Goal: Task Accomplishment & Management: Complete application form

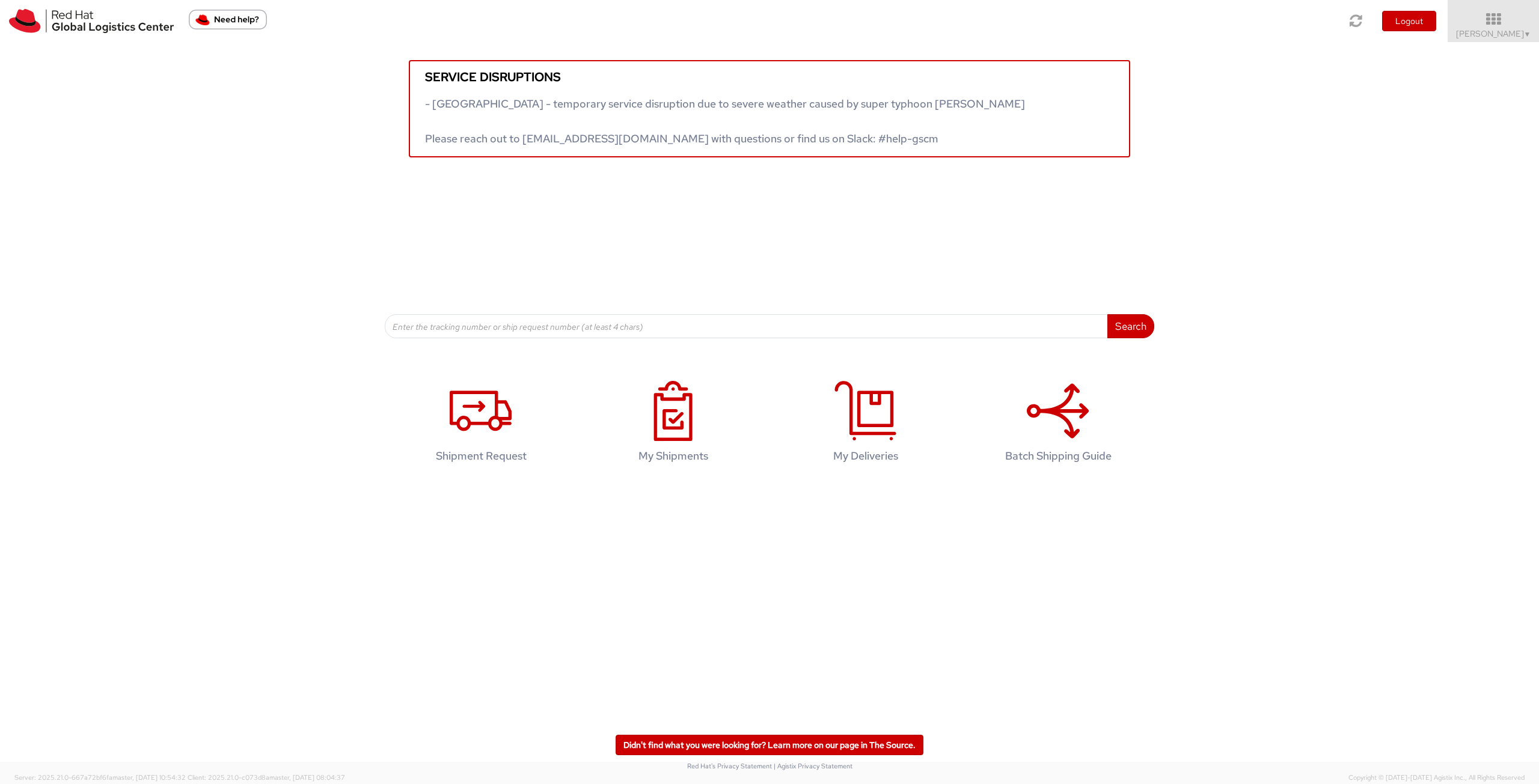
click at [258, 118] on div "Service disruptions - South East Asia - temporary service disruption due to sev…" at bounding box center [770, 99] width 1539 height 115
click at [487, 381] on icon at bounding box center [481, 411] width 62 height 60
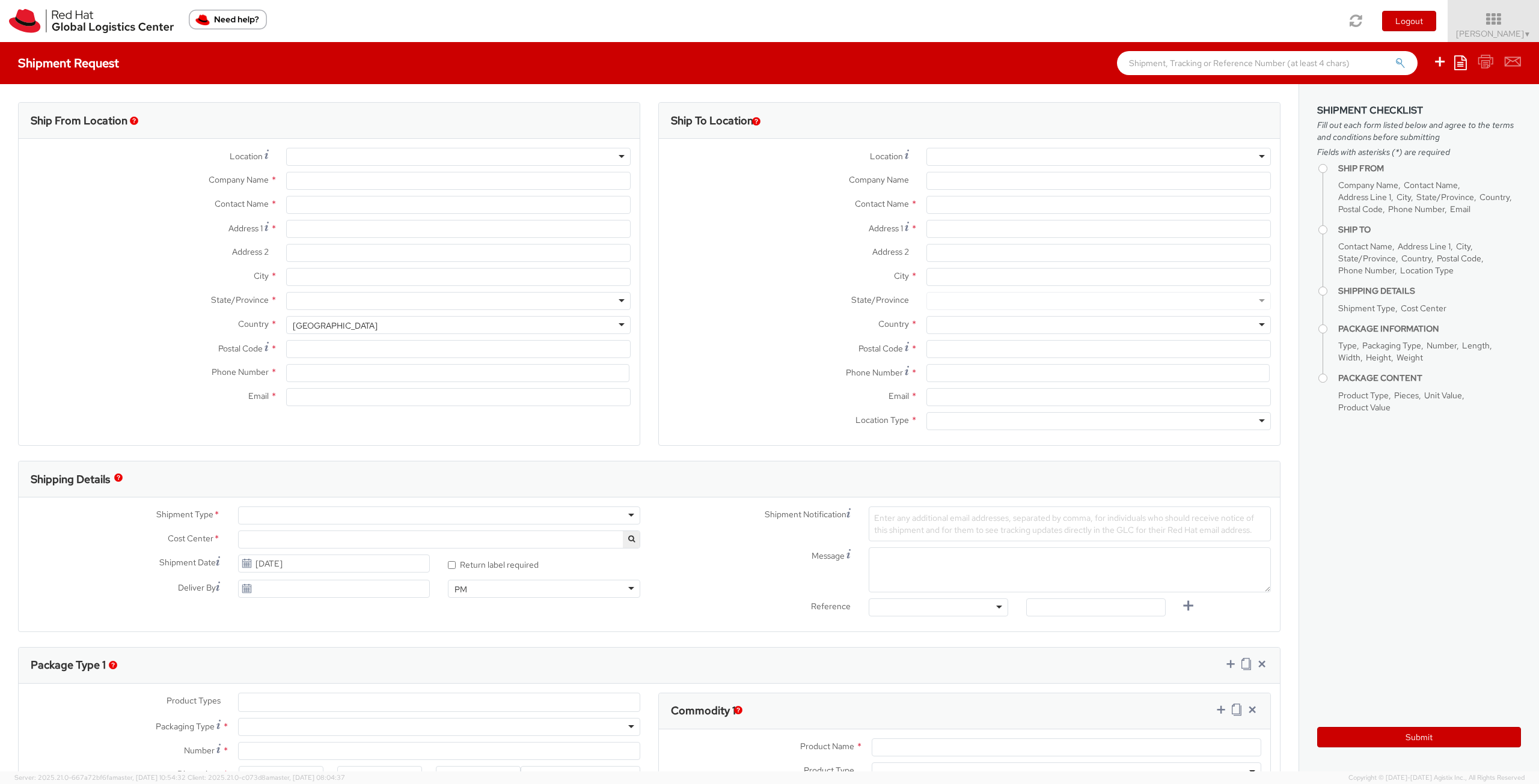
select select
select select "756"
click at [501, 155] on div at bounding box center [457, 156] width 344 height 18
click at [614, 154] on div at bounding box center [457, 156] width 344 height 18
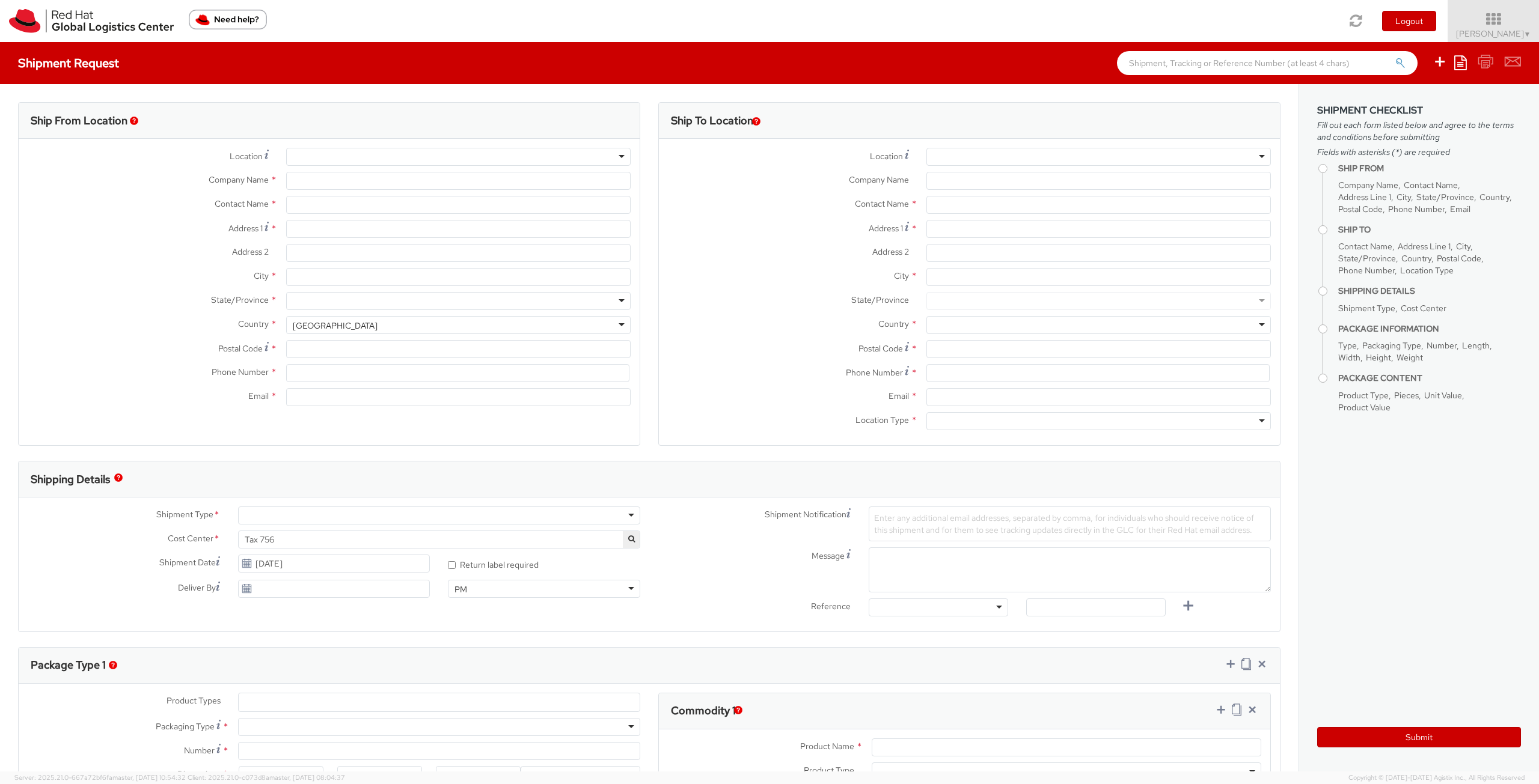
click at [611, 161] on div at bounding box center [457, 156] width 344 height 18
click at [633, 163] on div at bounding box center [458, 156] width 363 height 18
click at [613, 155] on div at bounding box center [457, 156] width 344 height 18
type input "Red Hat Limited"
type input "[PERSON_NAME]"
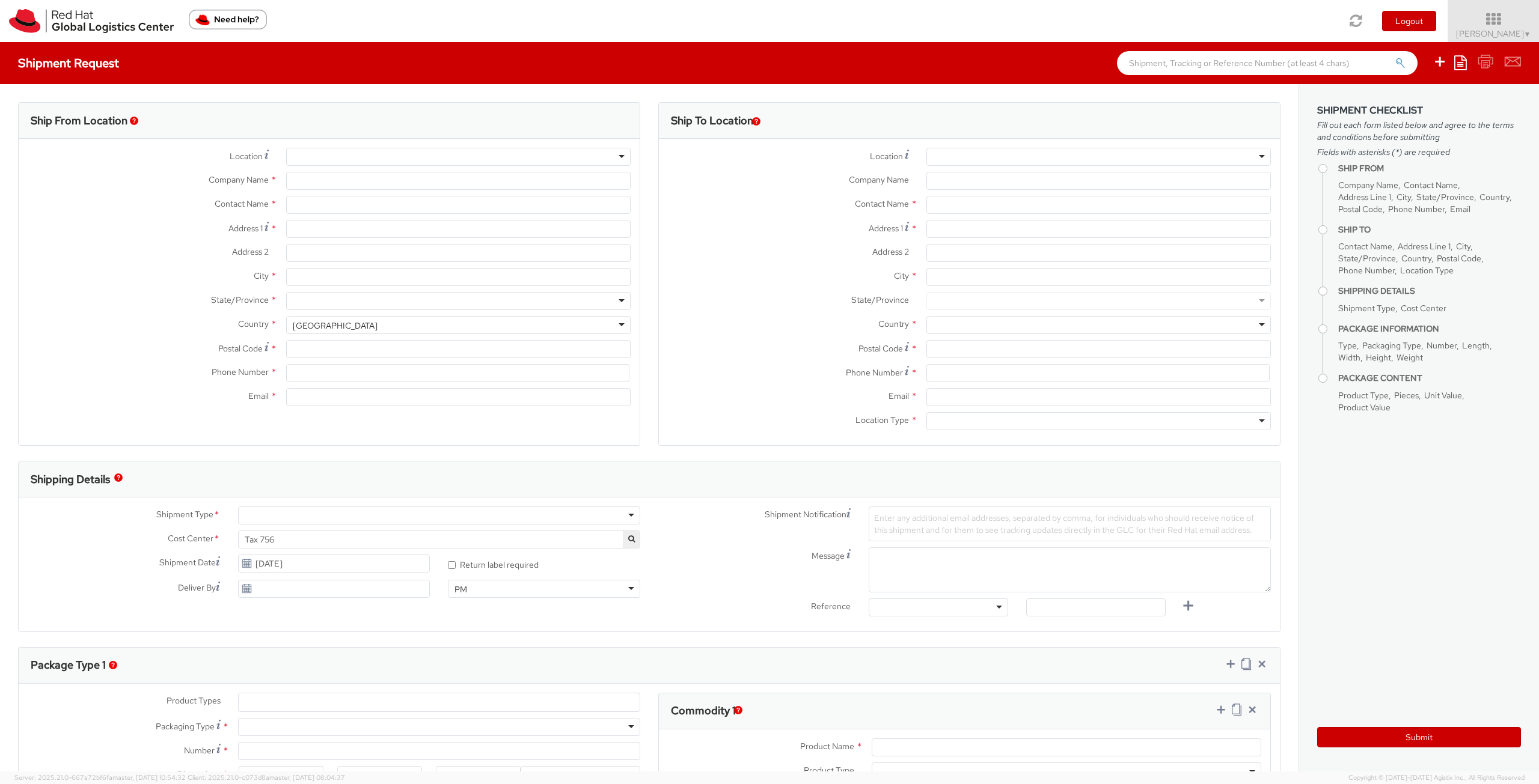
type input "[STREET_ADDRESS]"
type input "Kinsale Rd"
type input "[GEOGRAPHIC_DATA]"
type input "T12 XR60"
type input "353 21 2303400"
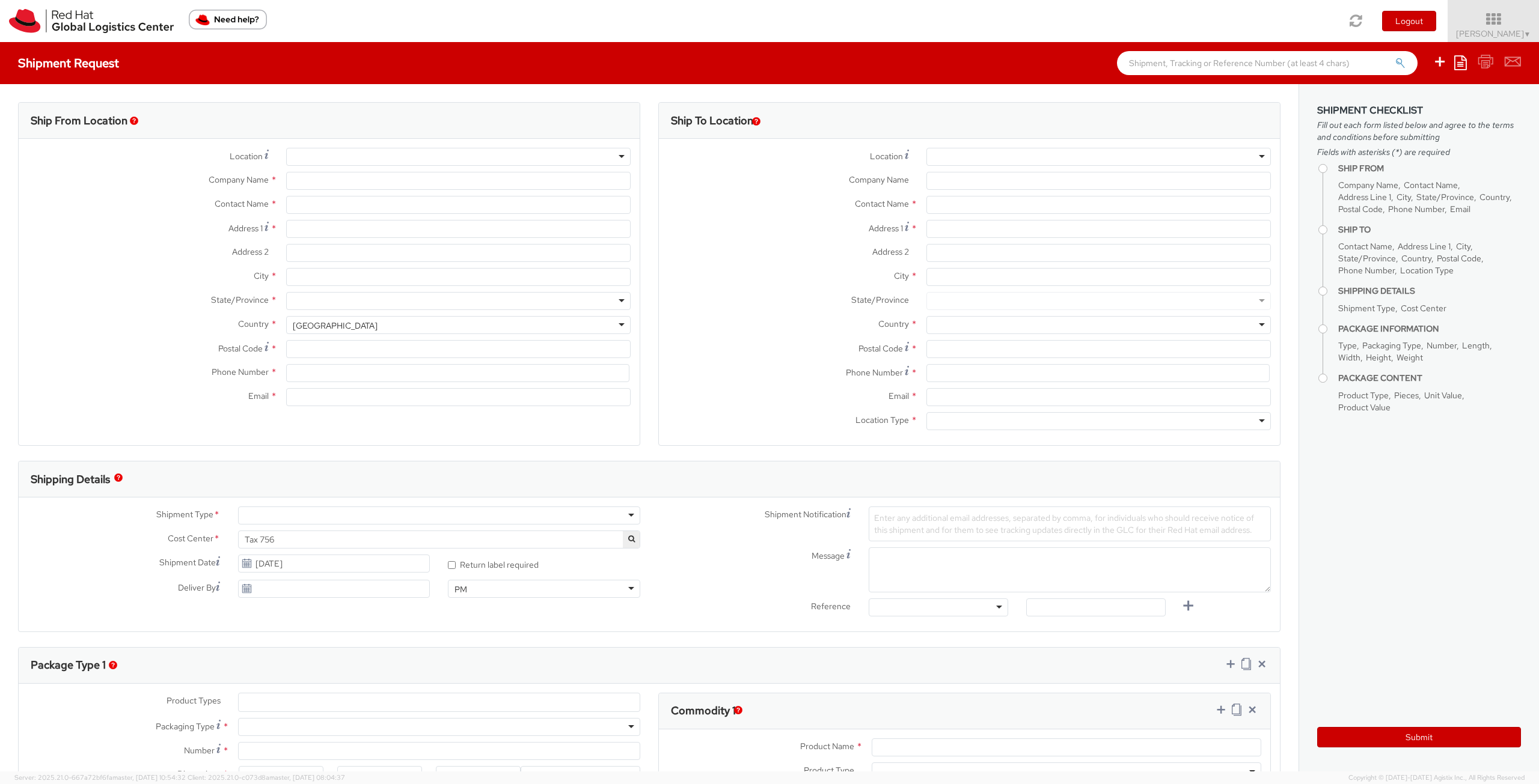
type input "[EMAIL_ADDRESS][DOMAIN_NAME]"
select select "CM"
select select "KGS"
click at [1024, 154] on div at bounding box center [1098, 156] width 344 height 18
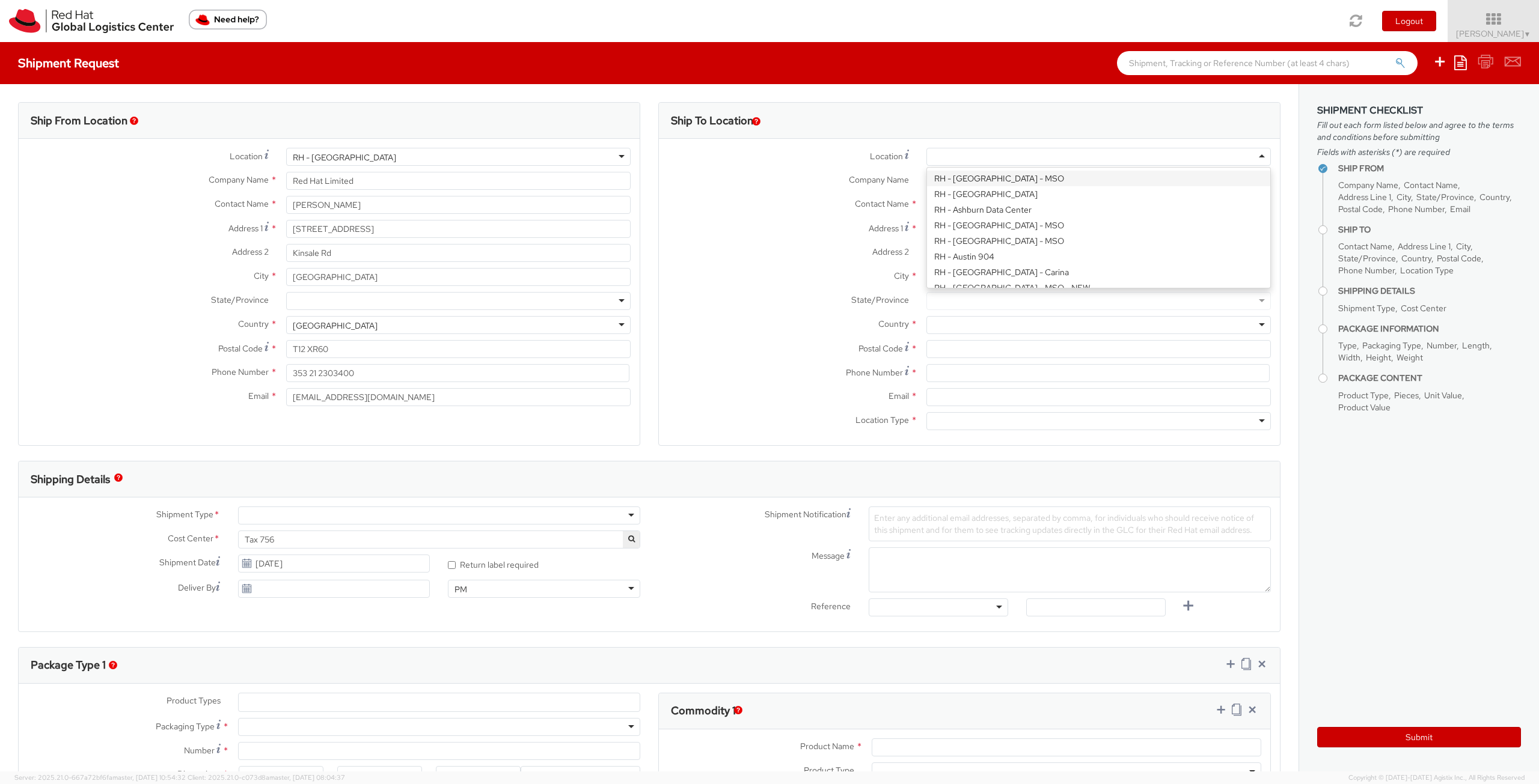
click at [1024, 154] on div at bounding box center [1098, 156] width 344 height 18
click at [857, 173] on label "Company Name *" at bounding box center [788, 179] width 259 height 16
click at [926, 173] on input "Company Name *" at bounding box center [1098, 180] width 344 height 18
click at [1020, 184] on input "Company Name *" at bounding box center [1098, 180] width 344 height 18
paste input "Digital and Population Data Services Agency"
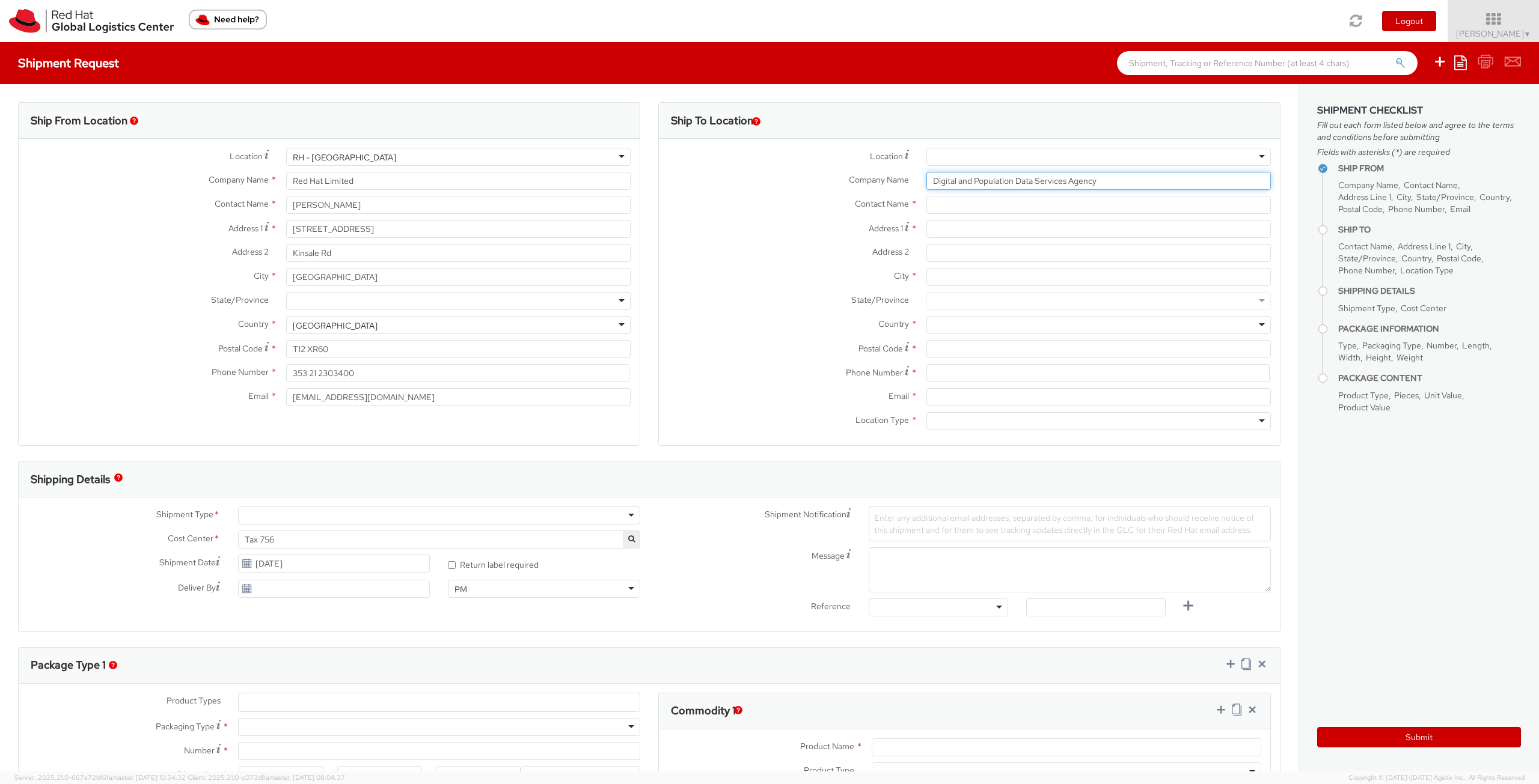
type input "Digital and Population Data Services Agency"
click at [997, 205] on input "text" at bounding box center [1098, 204] width 344 height 18
click at [956, 234] on input "Address 1 *" at bounding box center [1098, 229] width 344 height 18
paste input "P.O. Box 1003"
type input "P.O. Box 1003"
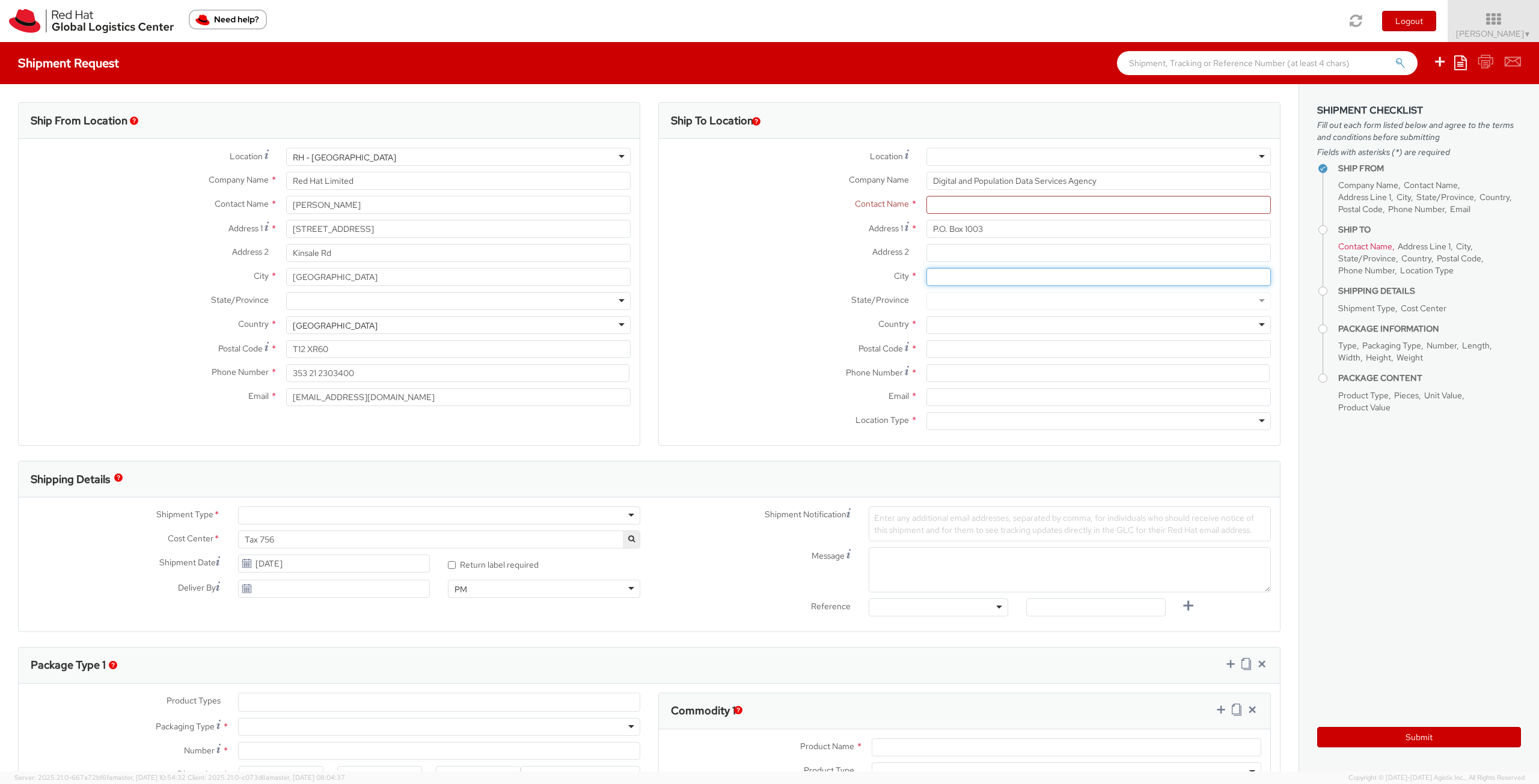
click at [962, 273] on input "City *" at bounding box center [1098, 276] width 344 height 18
type input "[GEOGRAPHIC_DATA]"
click at [1033, 330] on div at bounding box center [1098, 324] width 344 height 18
type input "Finla"
click at [974, 356] on input "Postal Code *" at bounding box center [1098, 348] width 344 height 18
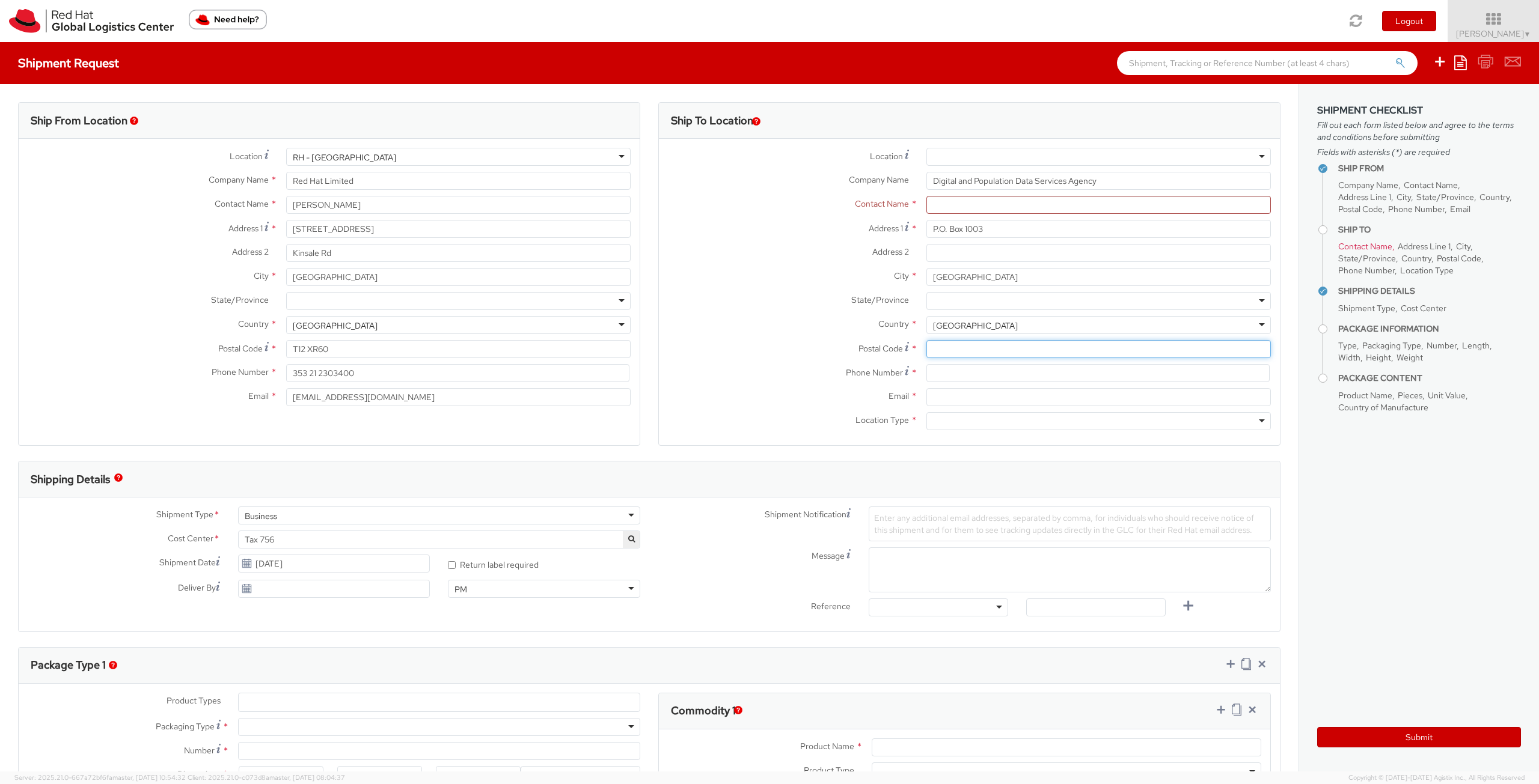
paste input "FI-00531"
type input "FI-00531"
click at [969, 373] on input at bounding box center [1098, 373] width 343 height 18
click at [791, 360] on div "Postal Code * FI-00531" at bounding box center [969, 352] width 621 height 24
click at [963, 398] on input "Email *" at bounding box center [1098, 396] width 344 height 18
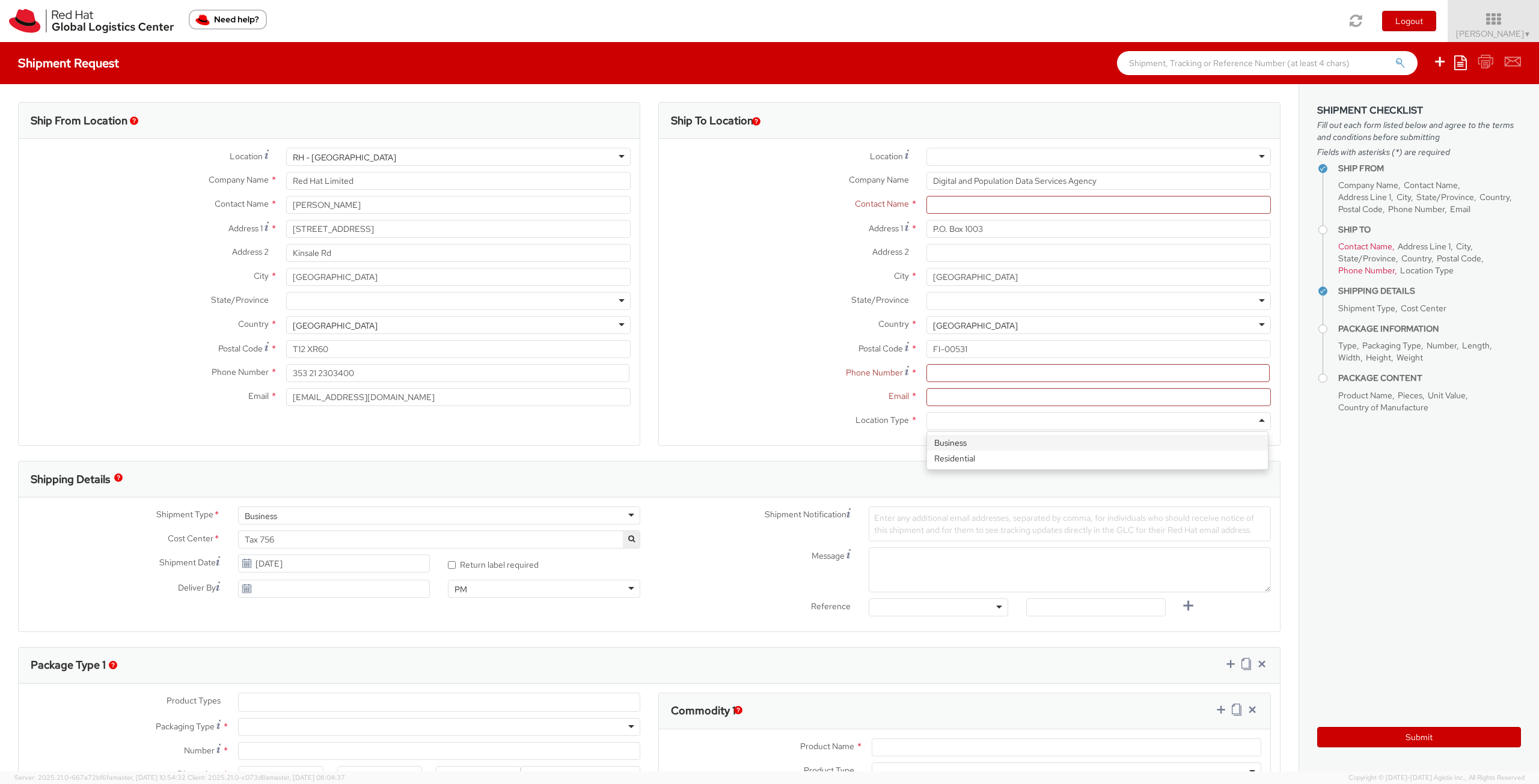
click at [940, 430] on div at bounding box center [1098, 421] width 344 height 18
click at [953, 399] on input "Email *" at bounding box center [1098, 396] width 344 height 18
click at [950, 362] on div "Postal Code * FI-00531" at bounding box center [969, 352] width 621 height 24
click at [950, 377] on input at bounding box center [1098, 373] width 343 height 18
paste input "[PHONE_NUMBER]"
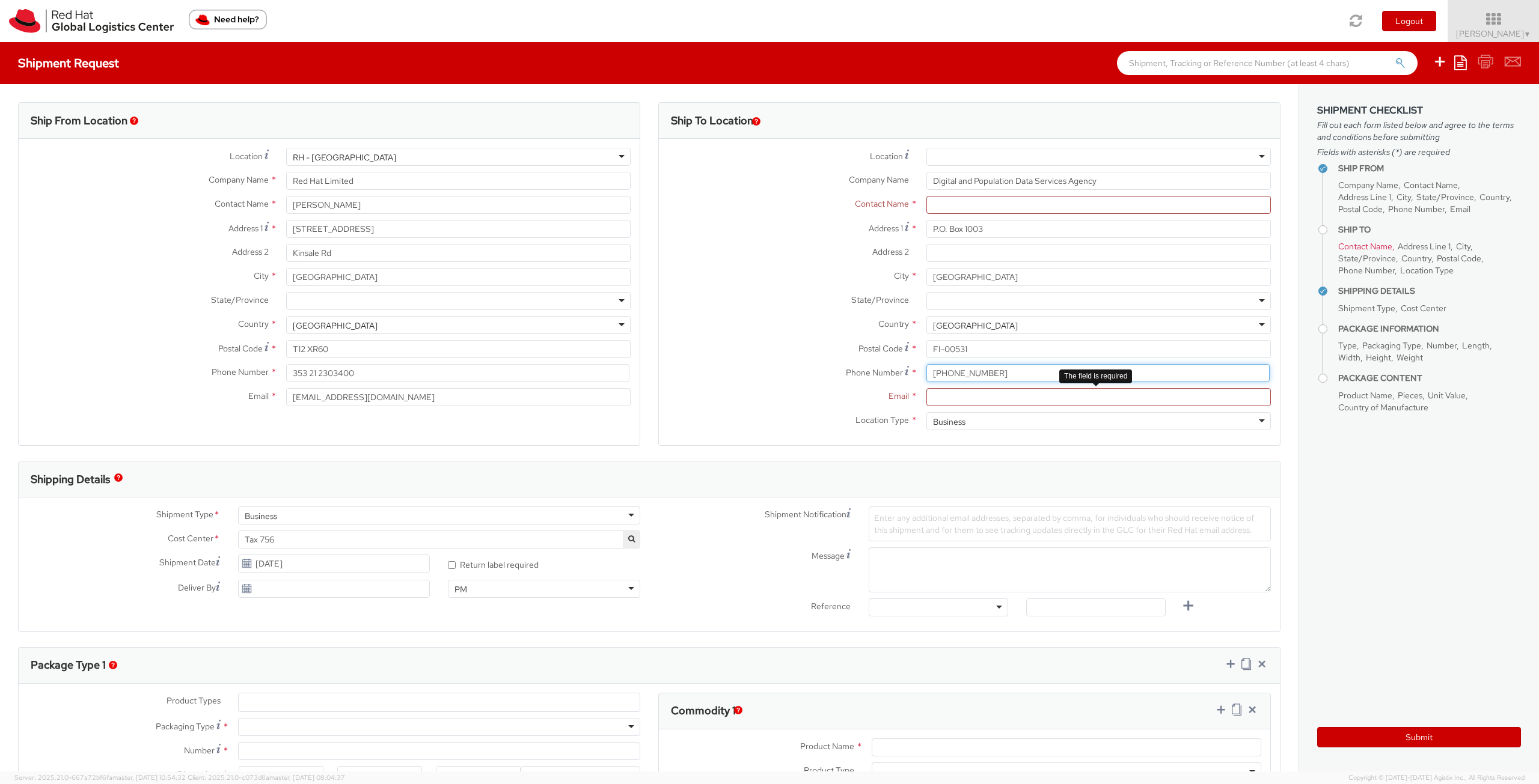
type input "[PHONE_NUMBER]"
click at [950, 395] on input "Email *" at bounding box center [1098, 396] width 344 height 18
paste input "[EMAIL_ADDRESS][DOMAIN_NAME]"
type input "[EMAIL_ADDRESS][DOMAIN_NAME]"
drag, startPoint x: 678, startPoint y: 327, endPoint x: 695, endPoint y: 323, distance: 17.5
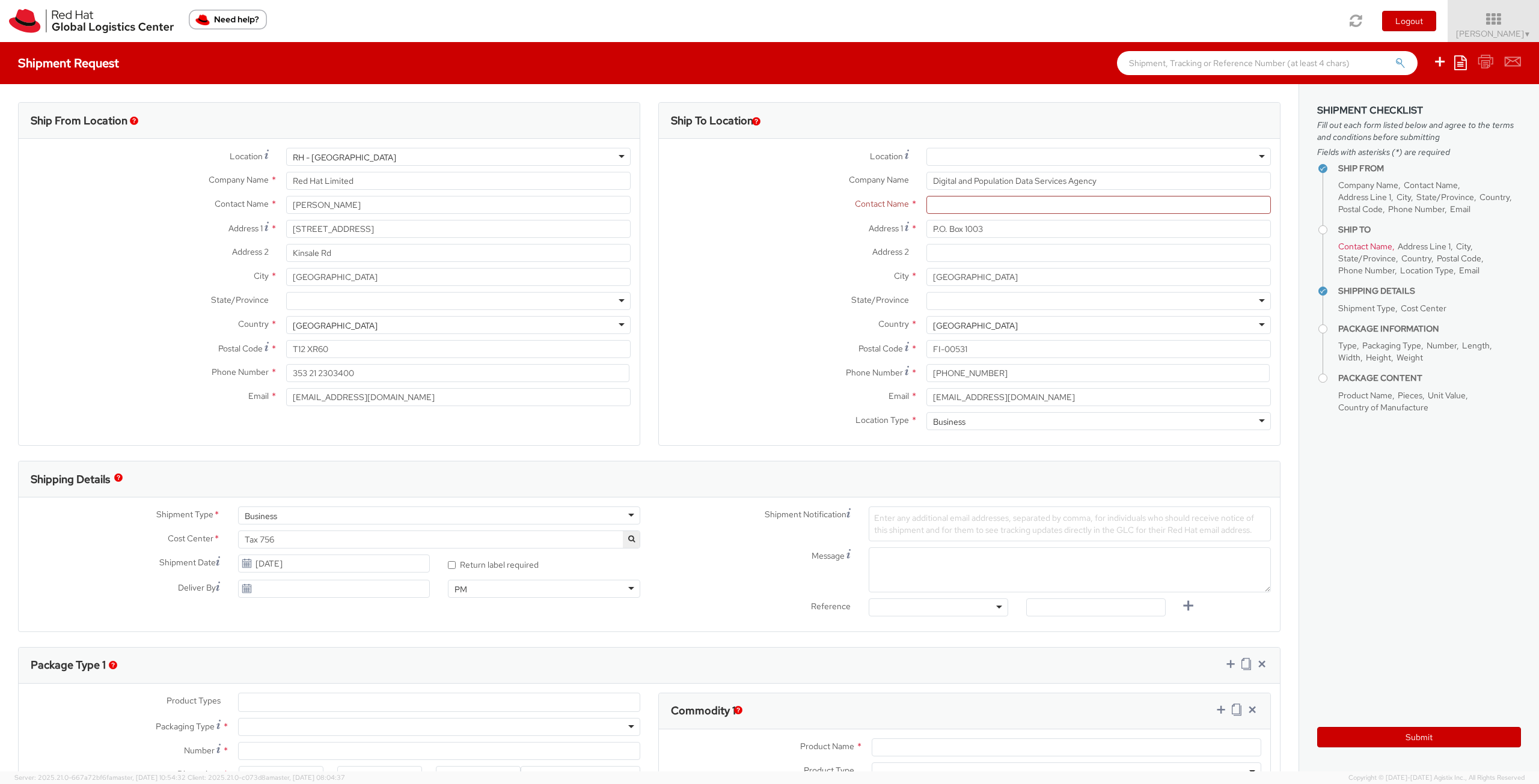
click at [680, 327] on label "Country *" at bounding box center [788, 323] width 259 height 16
click at [950, 209] on input "text" at bounding box center [1098, 204] width 344 height 18
type input "Tax Officer"
click at [753, 233] on label "Address 1 *" at bounding box center [788, 228] width 259 height 16
click at [926, 233] on input "P.O. Box 1003" at bounding box center [1098, 229] width 344 height 18
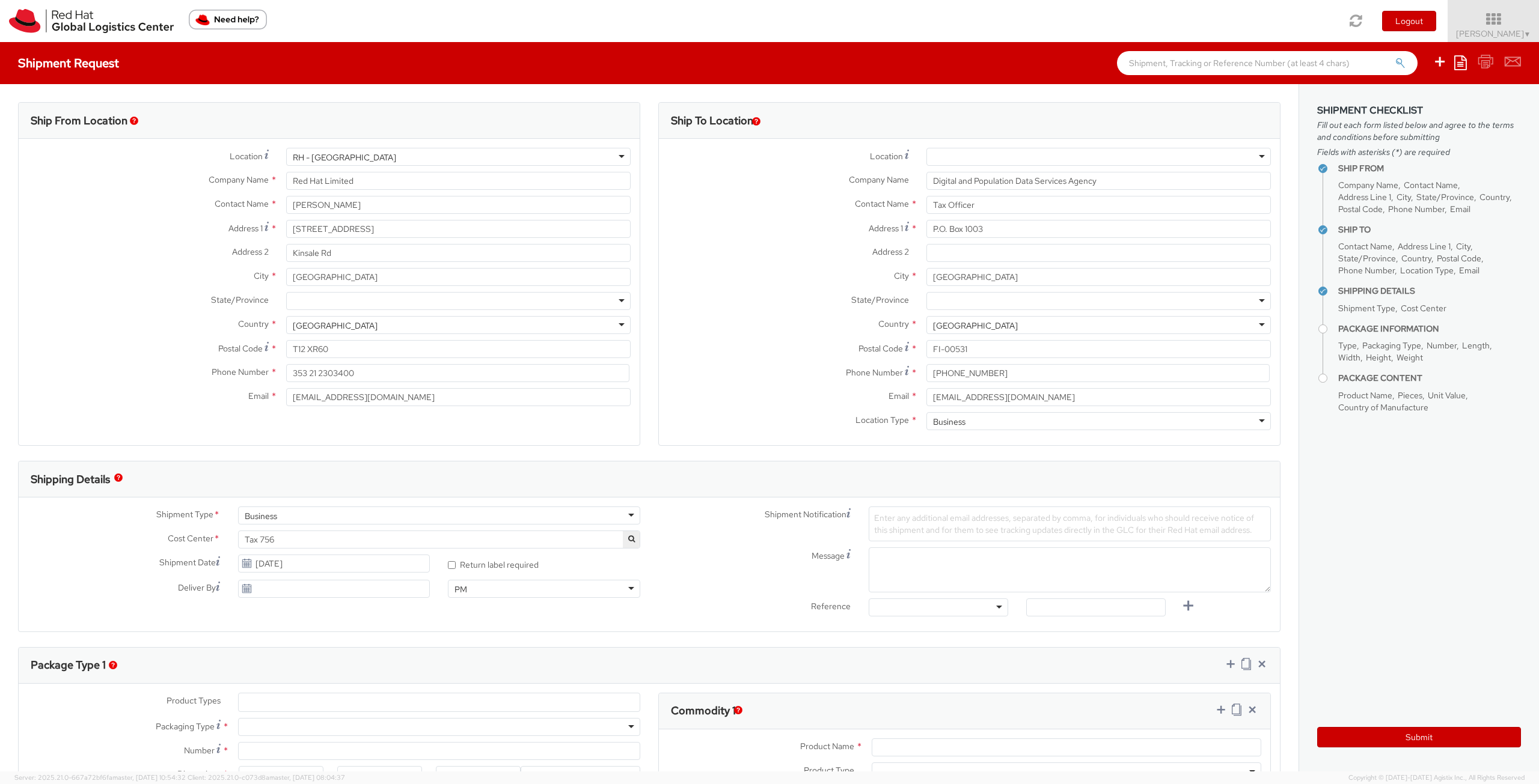
click at [815, 254] on label "Address 2 *" at bounding box center [788, 251] width 259 height 16
click at [926, 254] on input "Address 2 *" at bounding box center [1098, 252] width 344 height 18
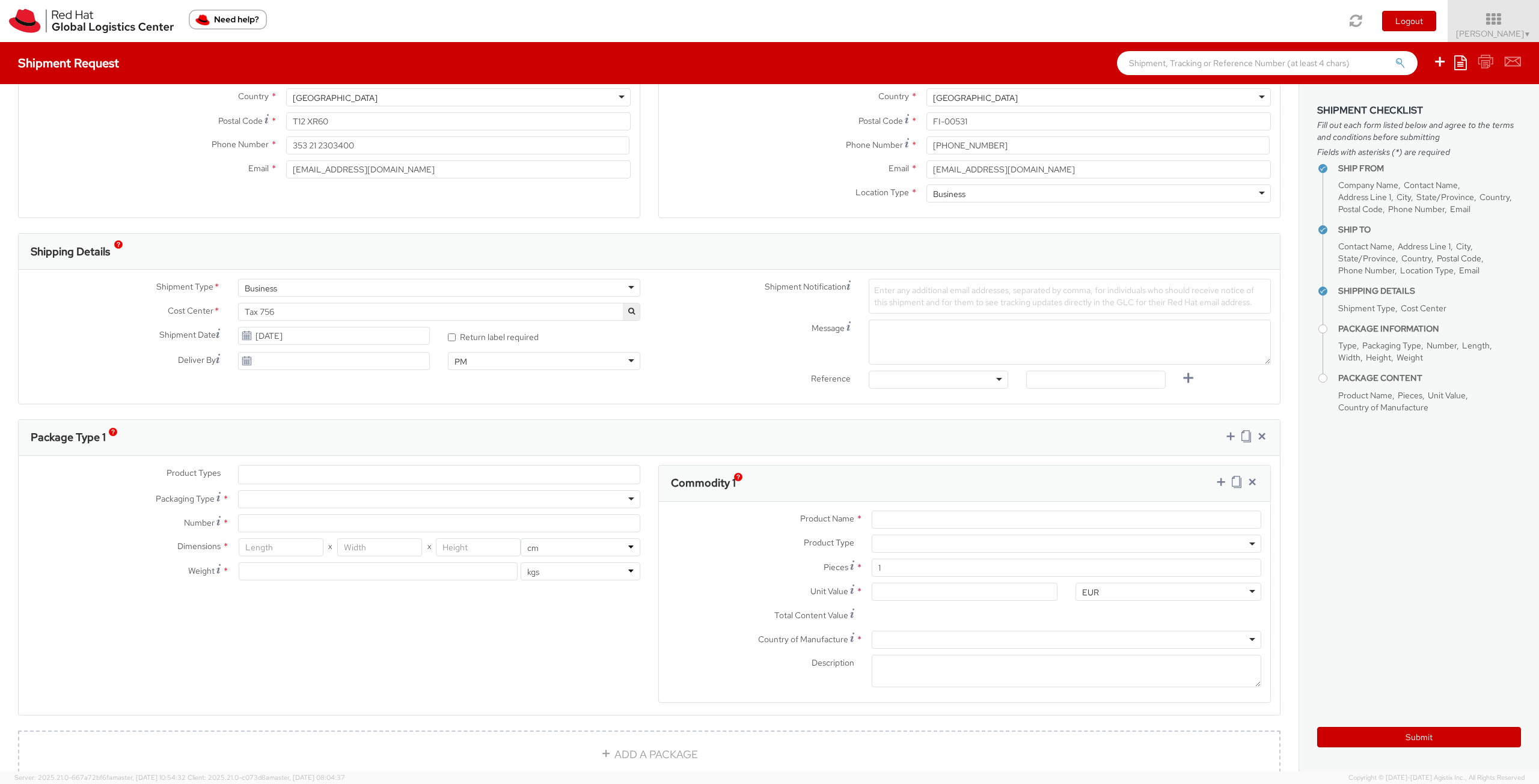
scroll to position [241, 0]
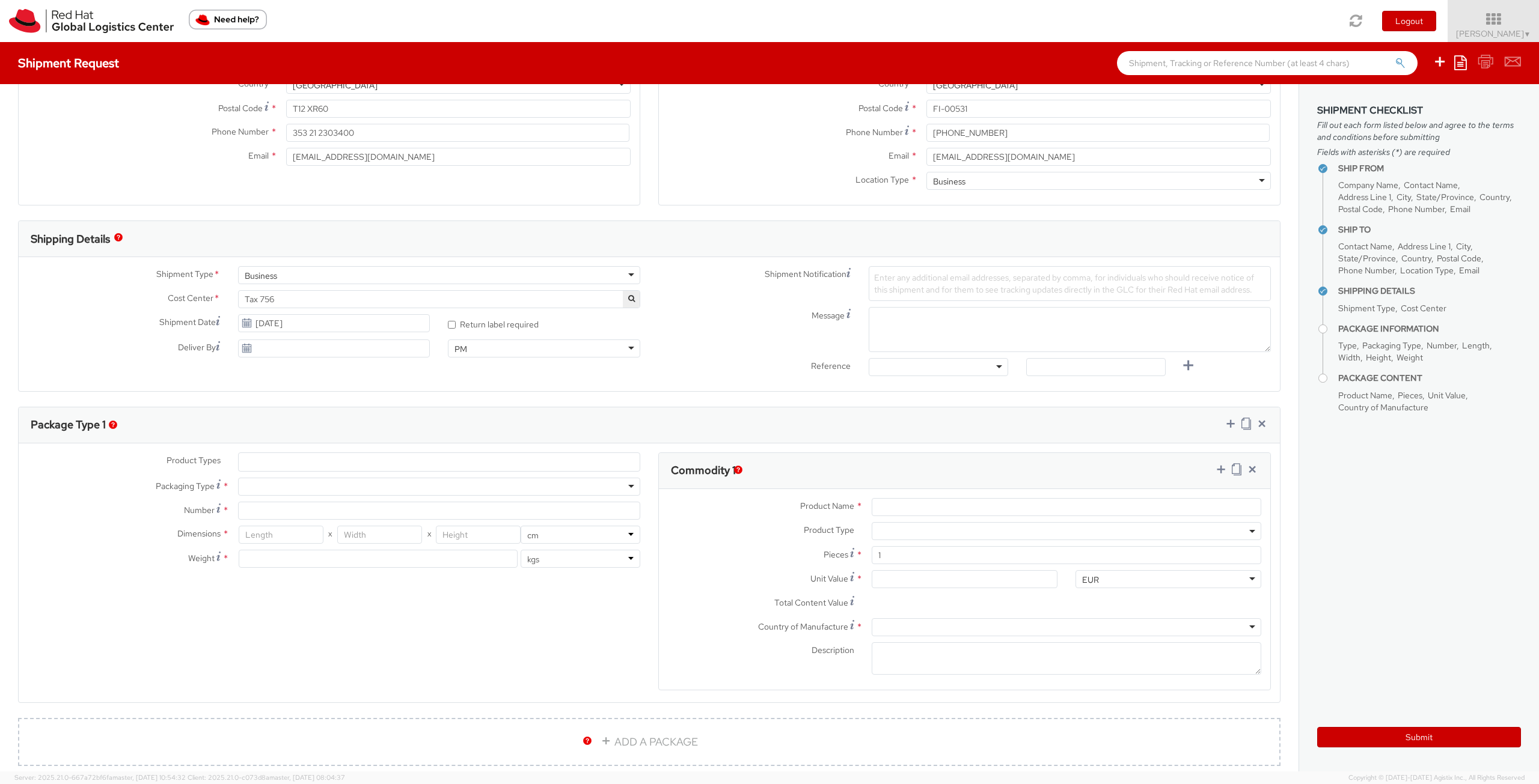
click at [698, 307] on label "Message" at bounding box center [755, 314] width 210 height 14
click at [869, 307] on textarea "Message" at bounding box center [1069, 330] width 402 height 45
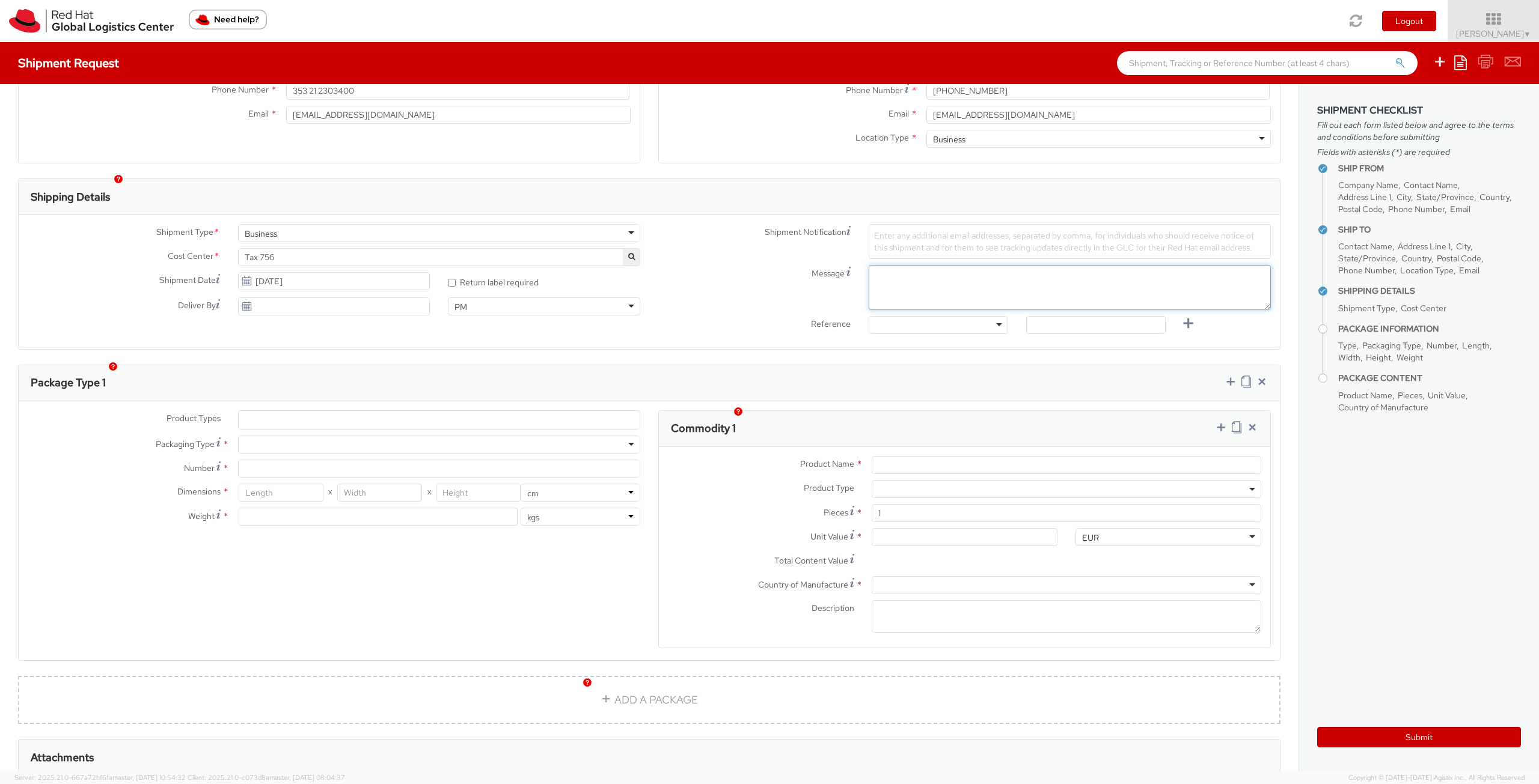
scroll to position [301, 0]
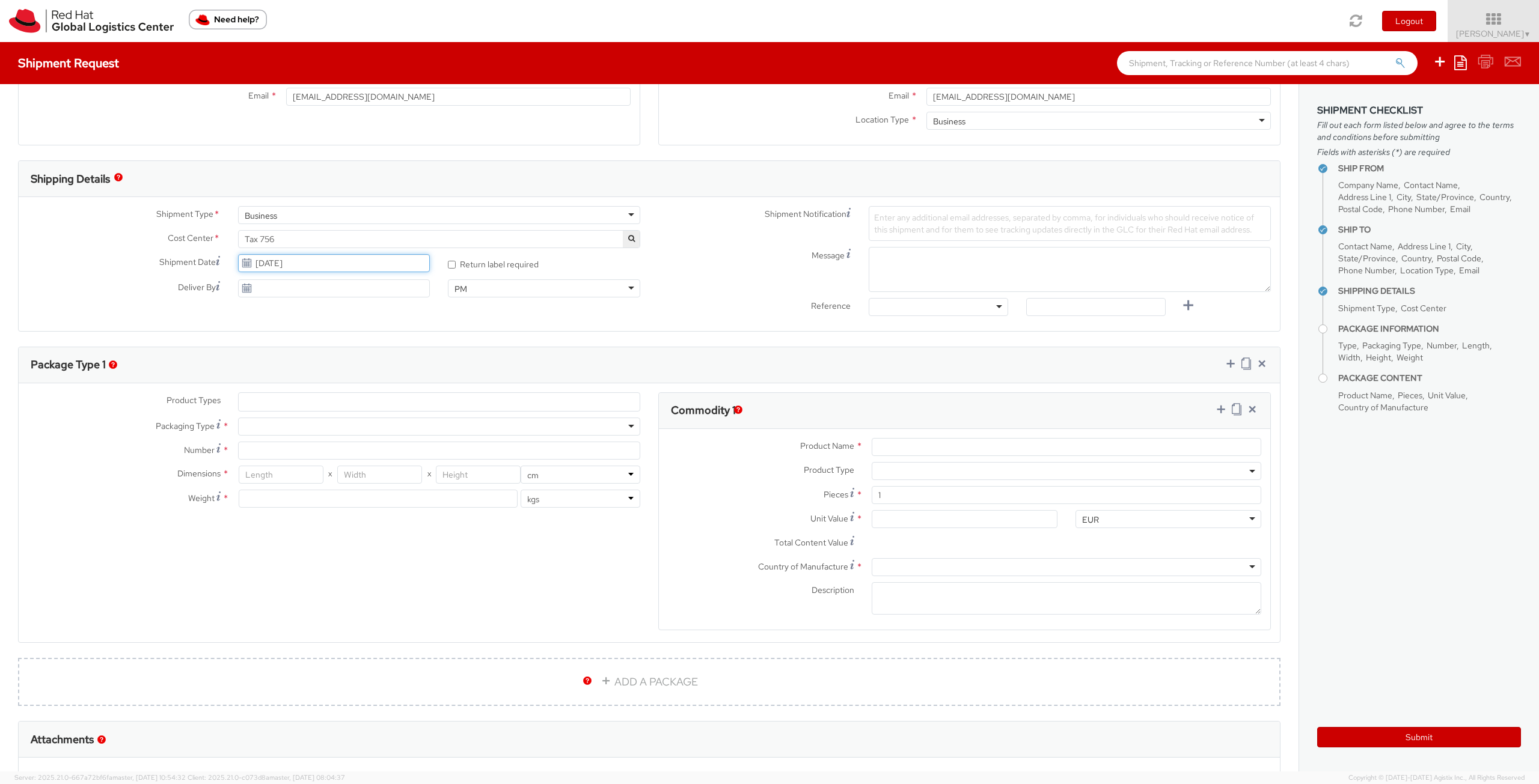
click at [311, 260] on input "10/14/2025" at bounding box center [334, 262] width 192 height 18
click at [316, 358] on td "15" at bounding box center [320, 357] width 24 height 18
type input "[DATE]"
click at [504, 324] on div "Shipment Type * Business Business Business Cost Center * Tax 756 Tax 756 Shipme…" at bounding box center [650, 263] width 1262 height 134
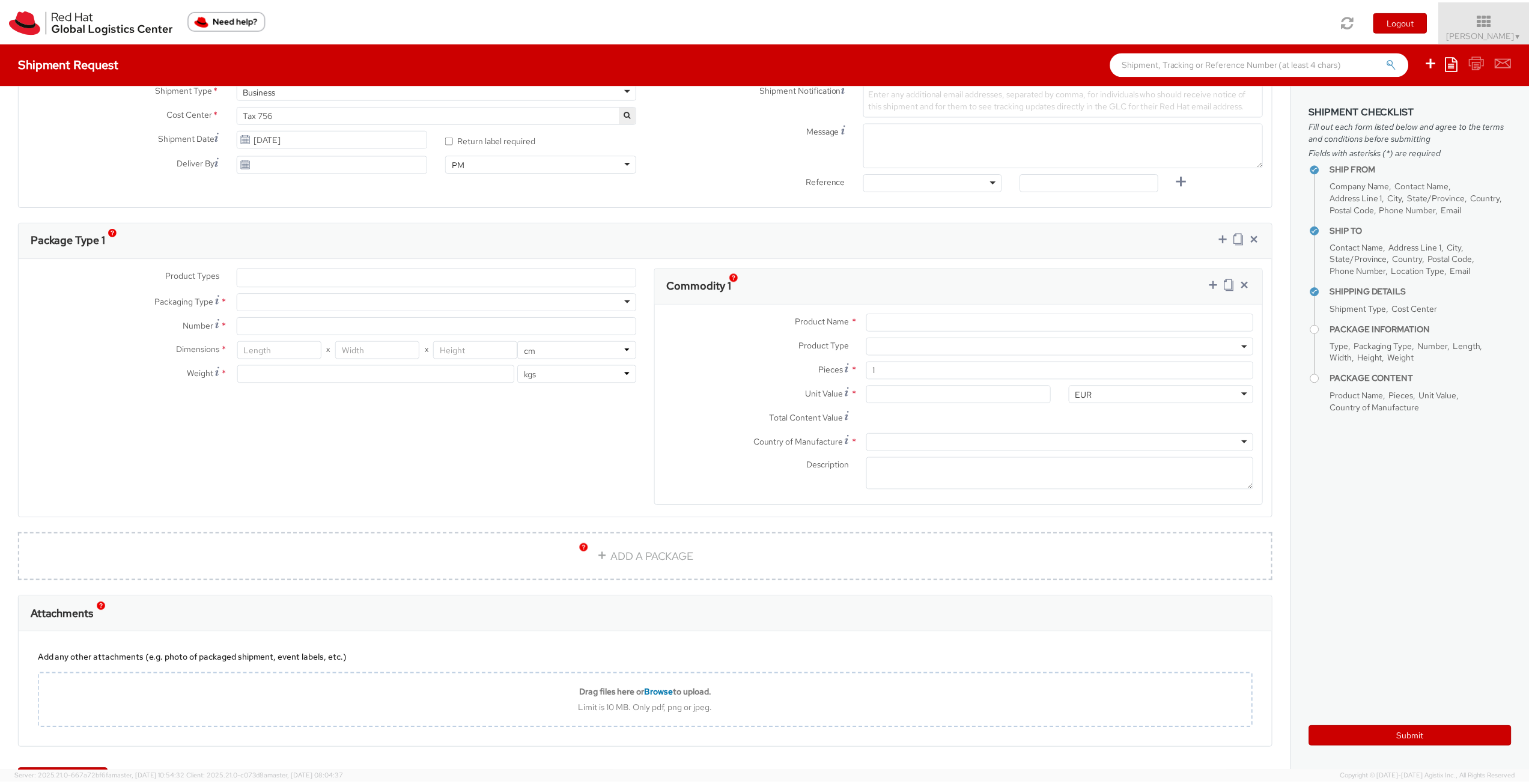
scroll to position [466, 0]
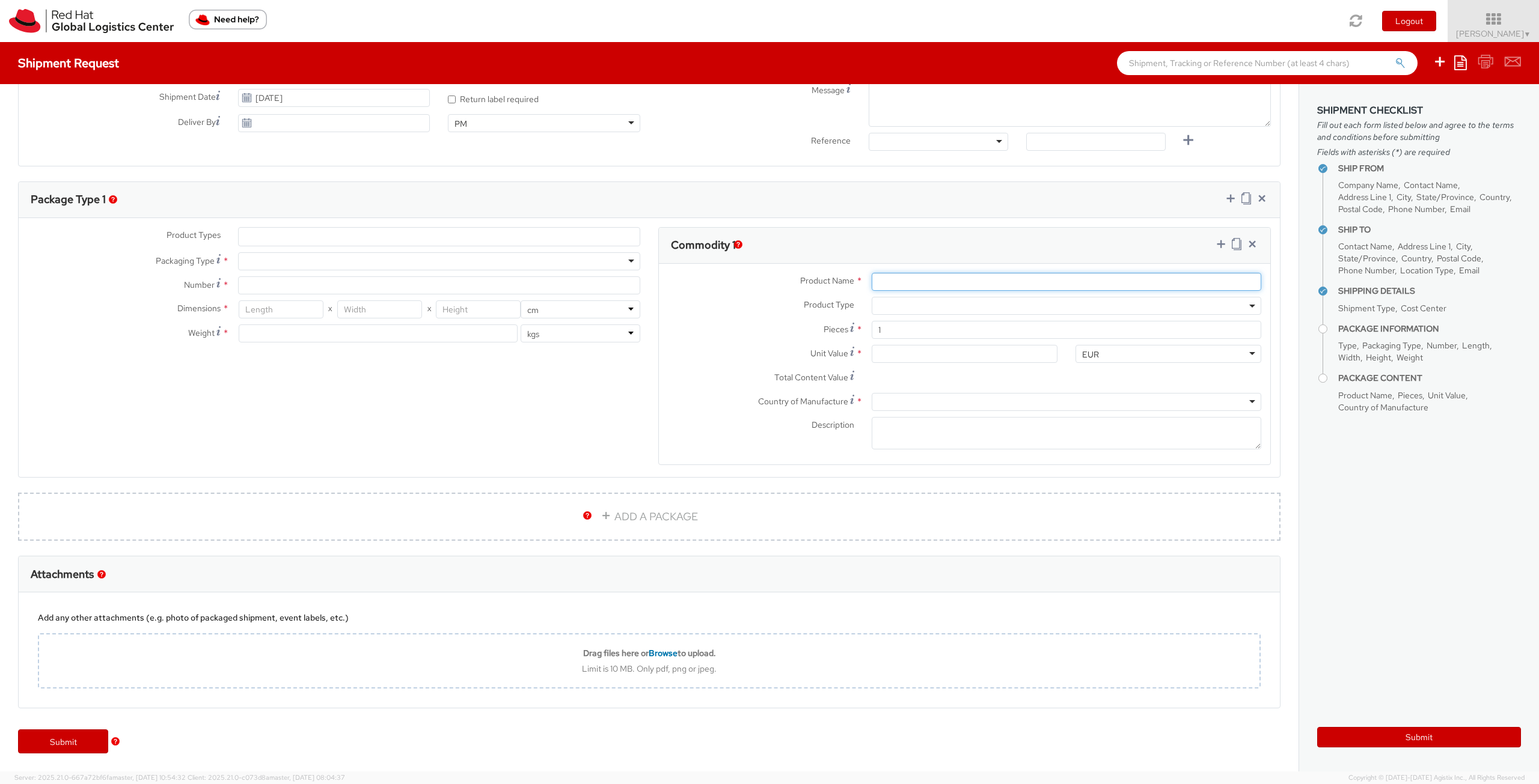
click at [1020, 282] on input "Product Name *" at bounding box center [1067, 281] width 390 height 18
click at [606, 260] on div at bounding box center [439, 260] width 402 height 18
type input "1"
type input "24.13"
type input "31.75"
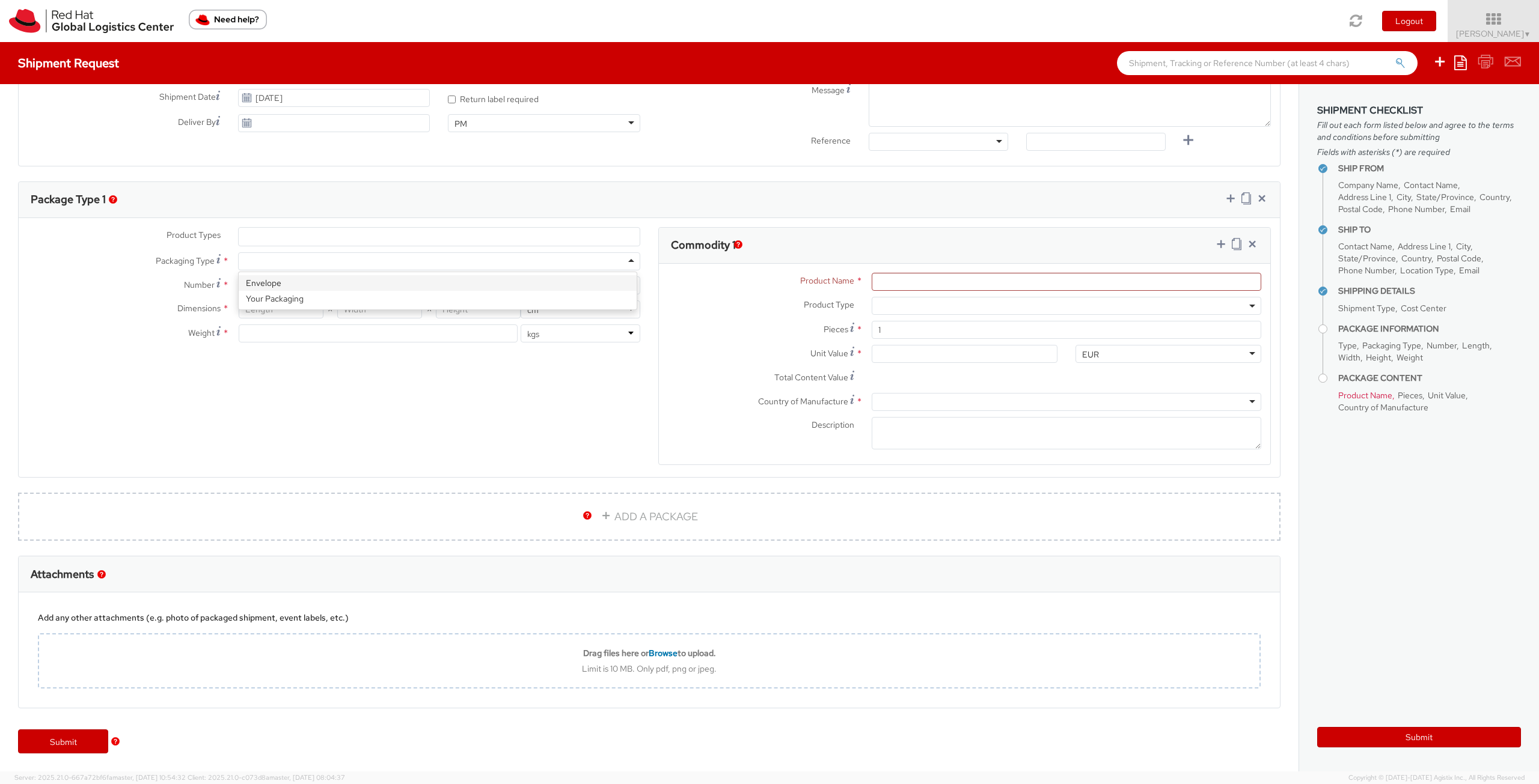
type input "0.64"
type input "0.5"
click at [305, 423] on div "Product Types * Documents Docking Station Laptop Monitor Other Hardware Server …" at bounding box center [650, 353] width 1262 height 254
click at [1239, 306] on span at bounding box center [1067, 305] width 390 height 18
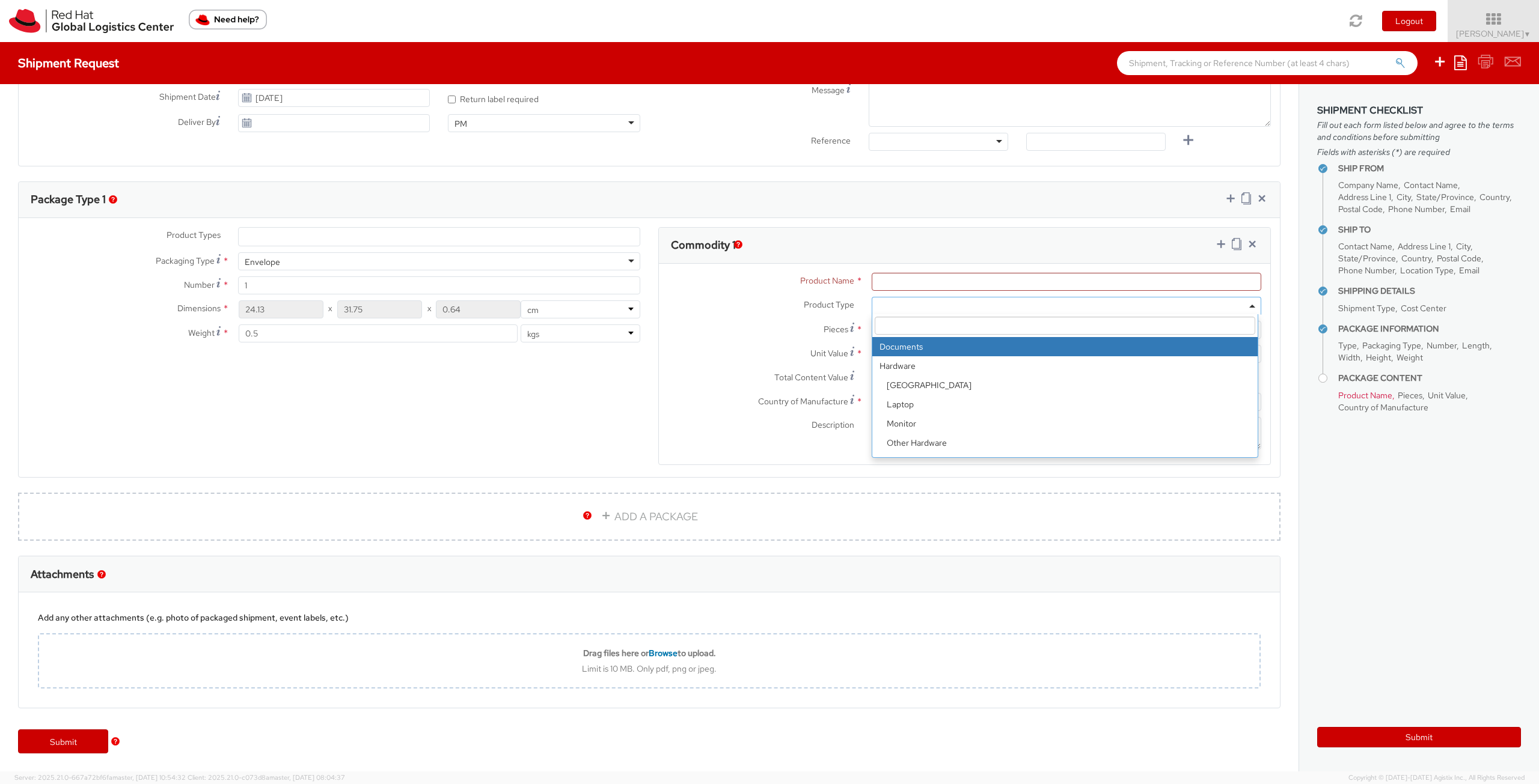
select select "DOCUMENT"
type input "Documents"
type input "1.00"
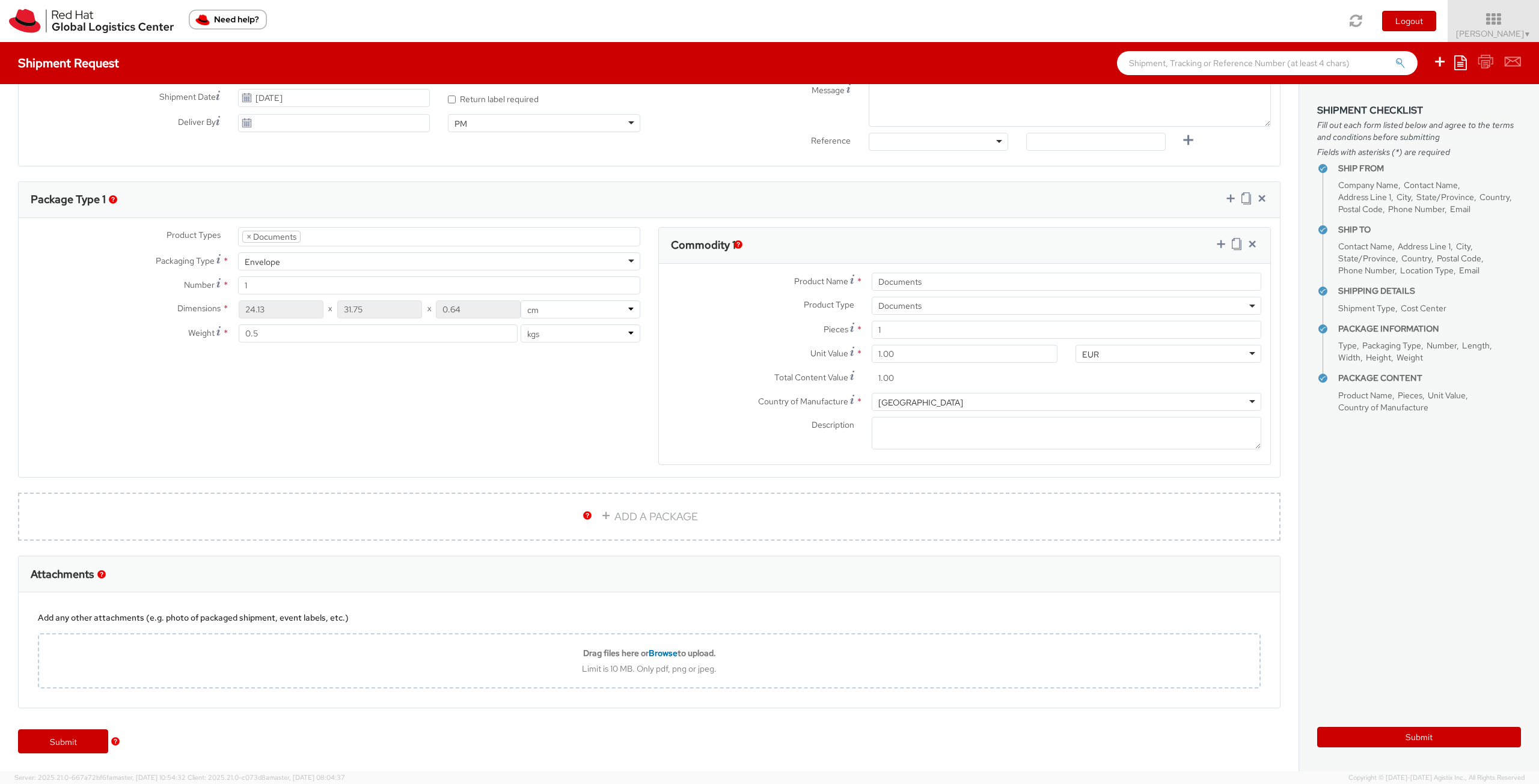
click at [762, 333] on label "Pieces *" at bounding box center [760, 328] width 203 height 16
click at [872, 333] on input "1" at bounding box center [1067, 329] width 390 height 18
click at [505, 448] on div "Product Types * Documents Docking Station Laptop Monitor Other Hardware Server …" at bounding box center [650, 353] width 1262 height 254
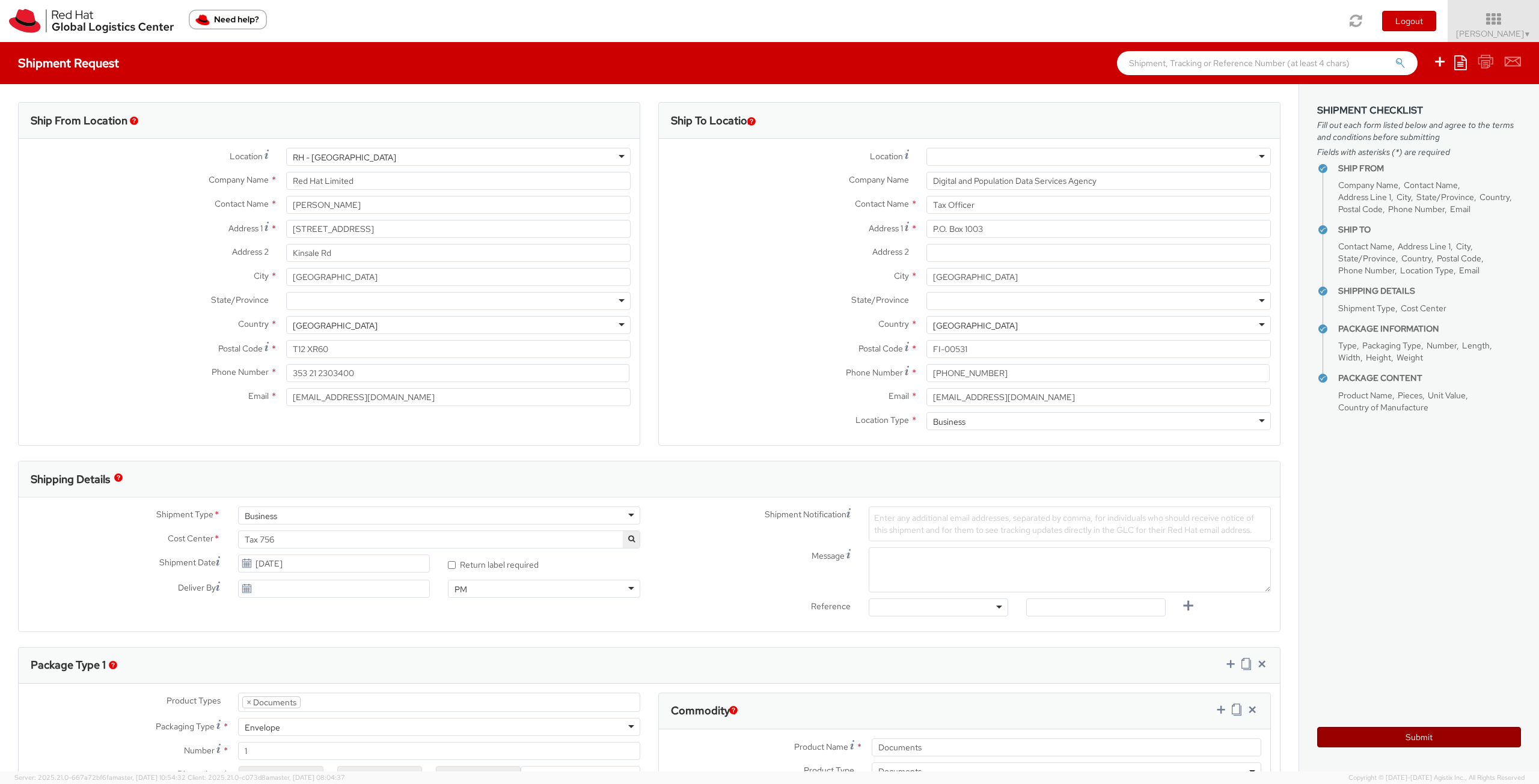
click at [1451, 739] on button "Submit" at bounding box center [1418, 737] width 203 height 21
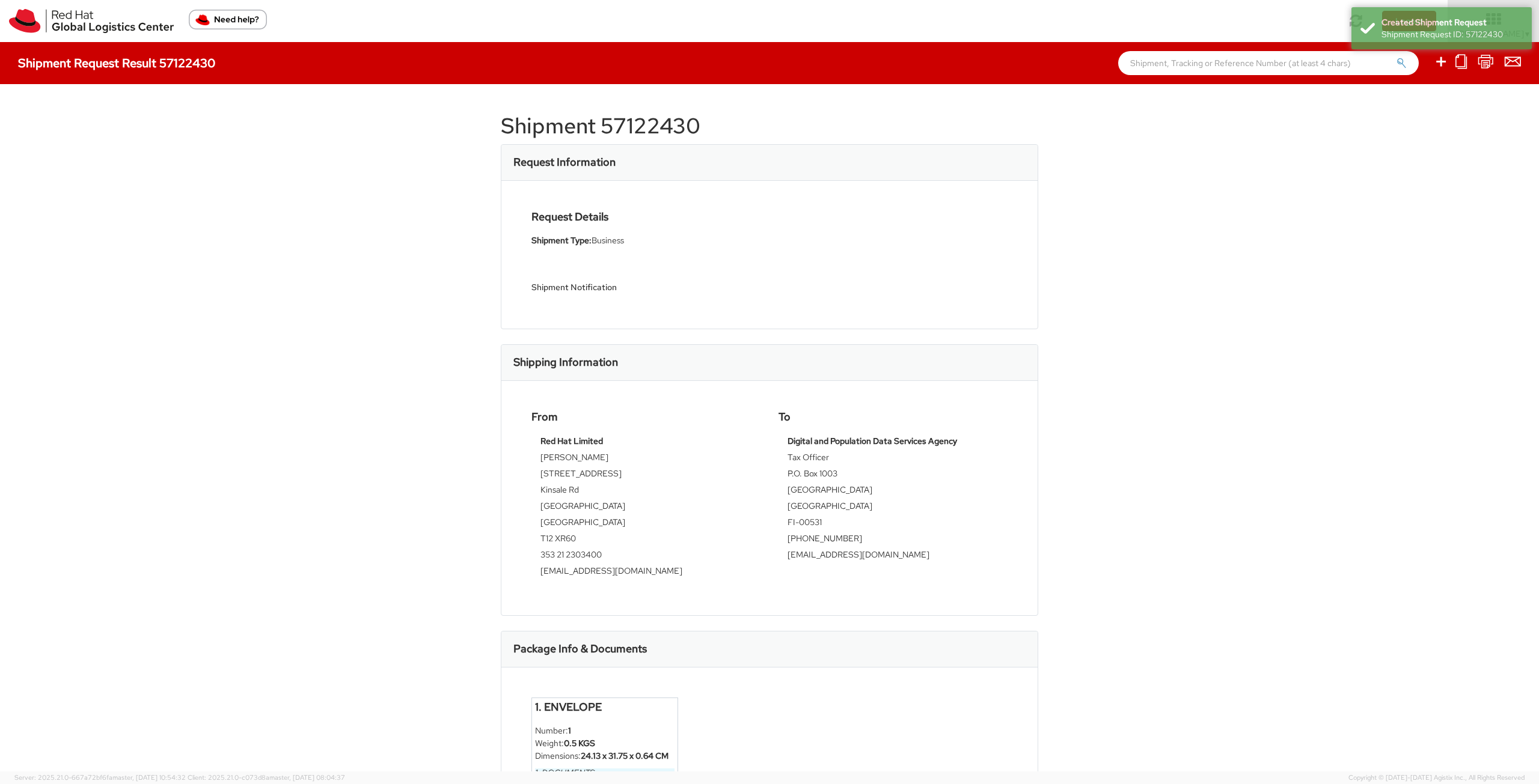
scroll to position [102, 0]
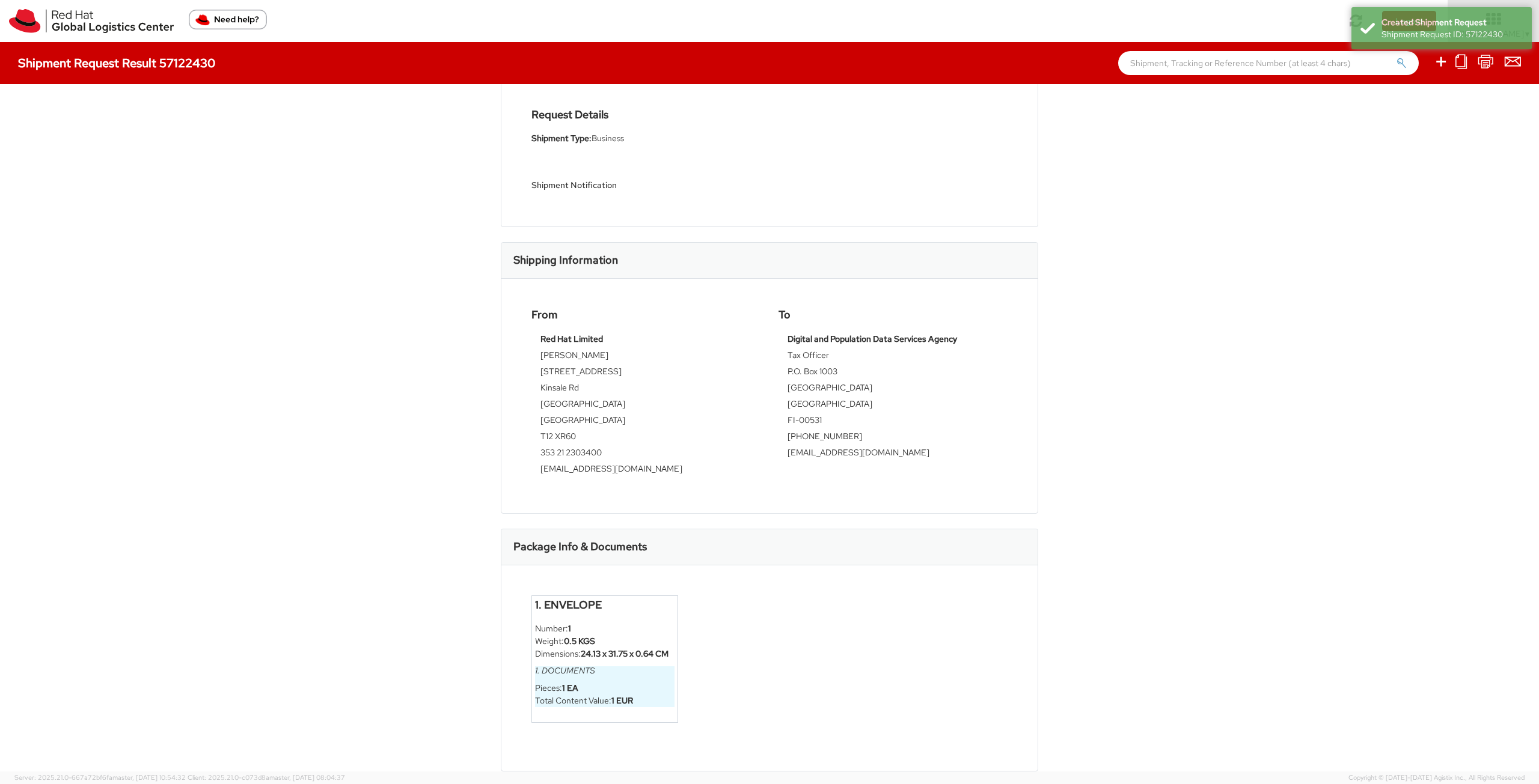
click at [1143, 460] on div "Shipment 57122430 Request Information Request Details Shipment Type: Business S…" at bounding box center [770, 428] width 1539 height 688
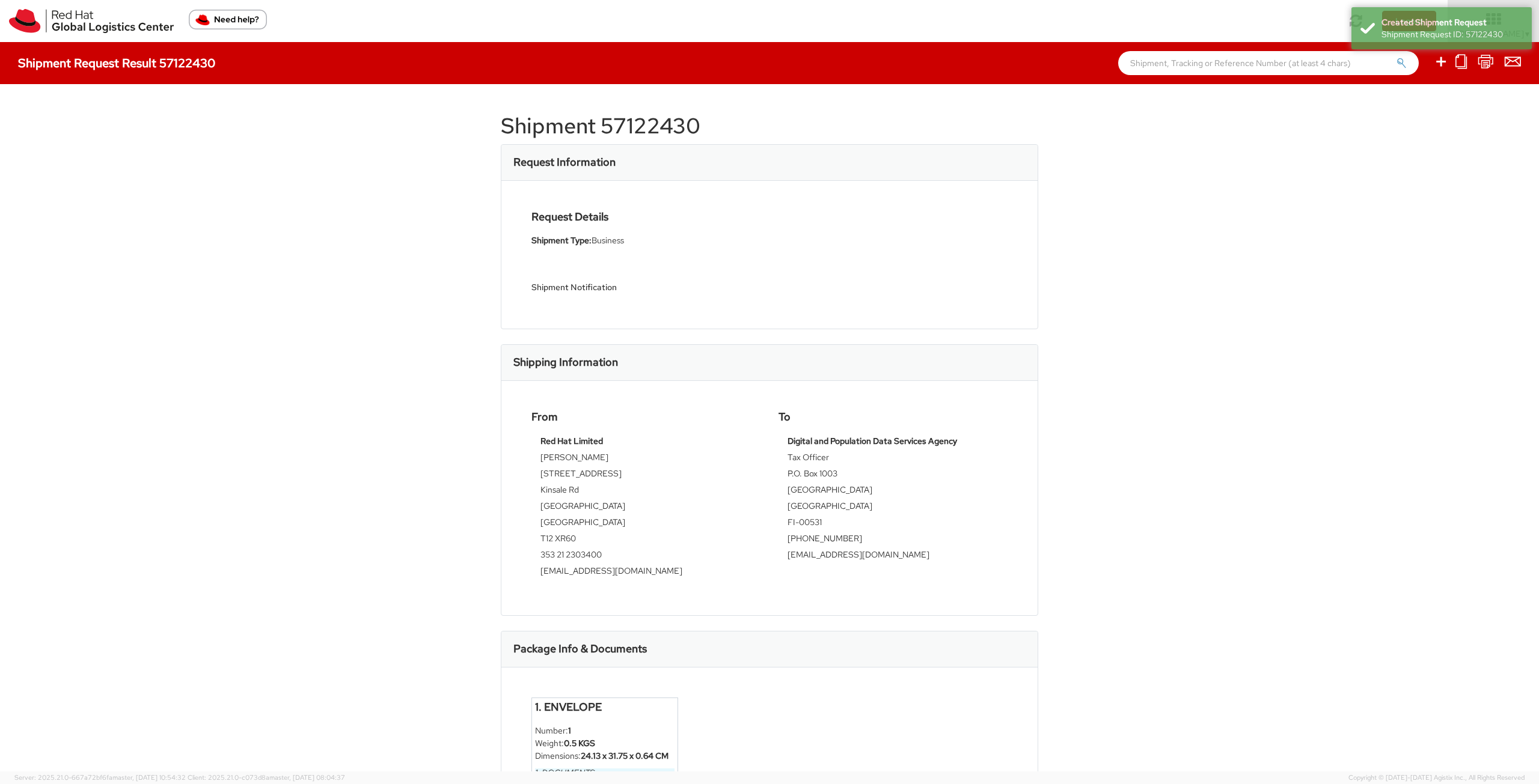
drag, startPoint x: 1180, startPoint y: 390, endPoint x: 1193, endPoint y: 266, distance: 124.7
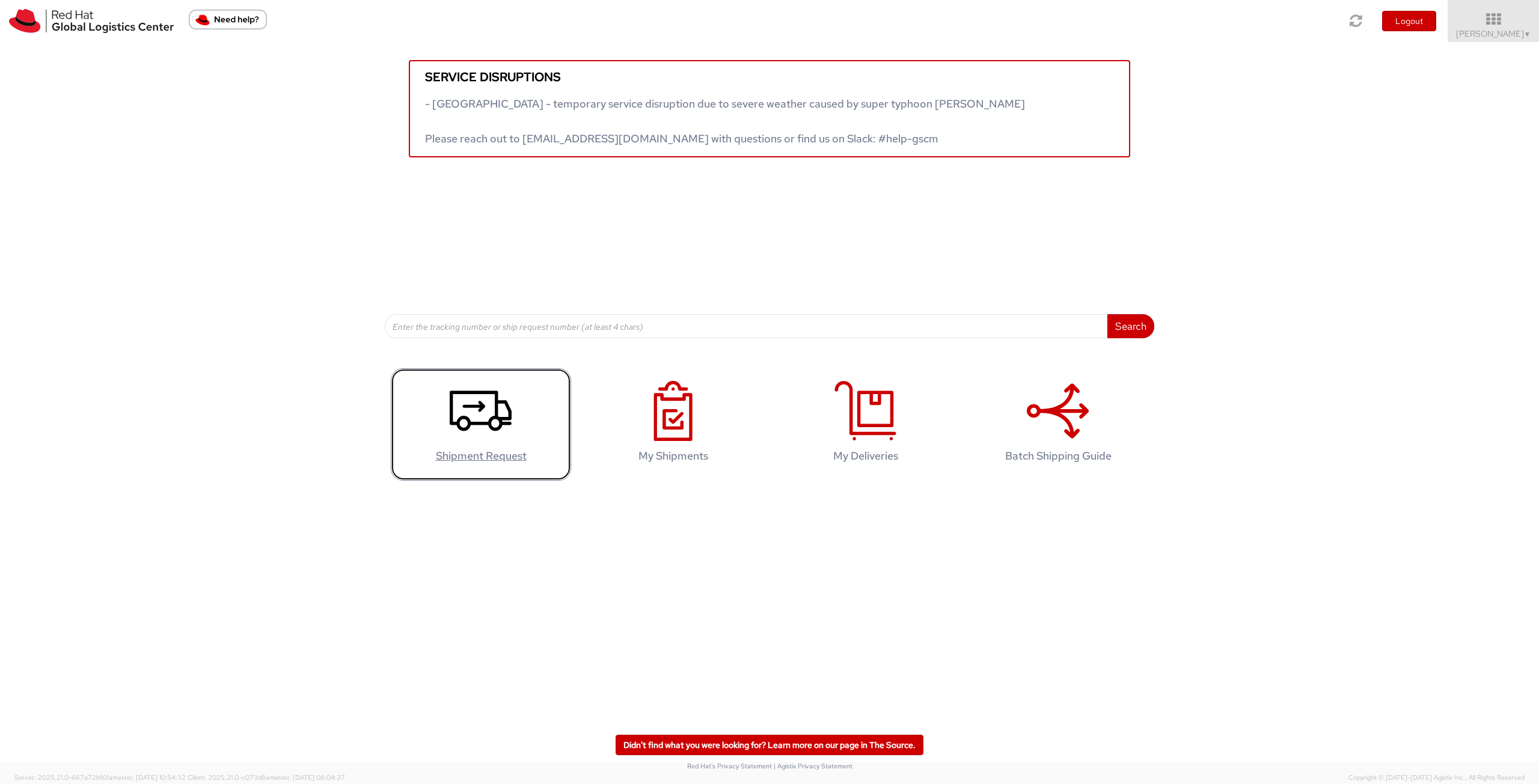
click at [482, 404] on use at bounding box center [481, 411] width 62 height 40
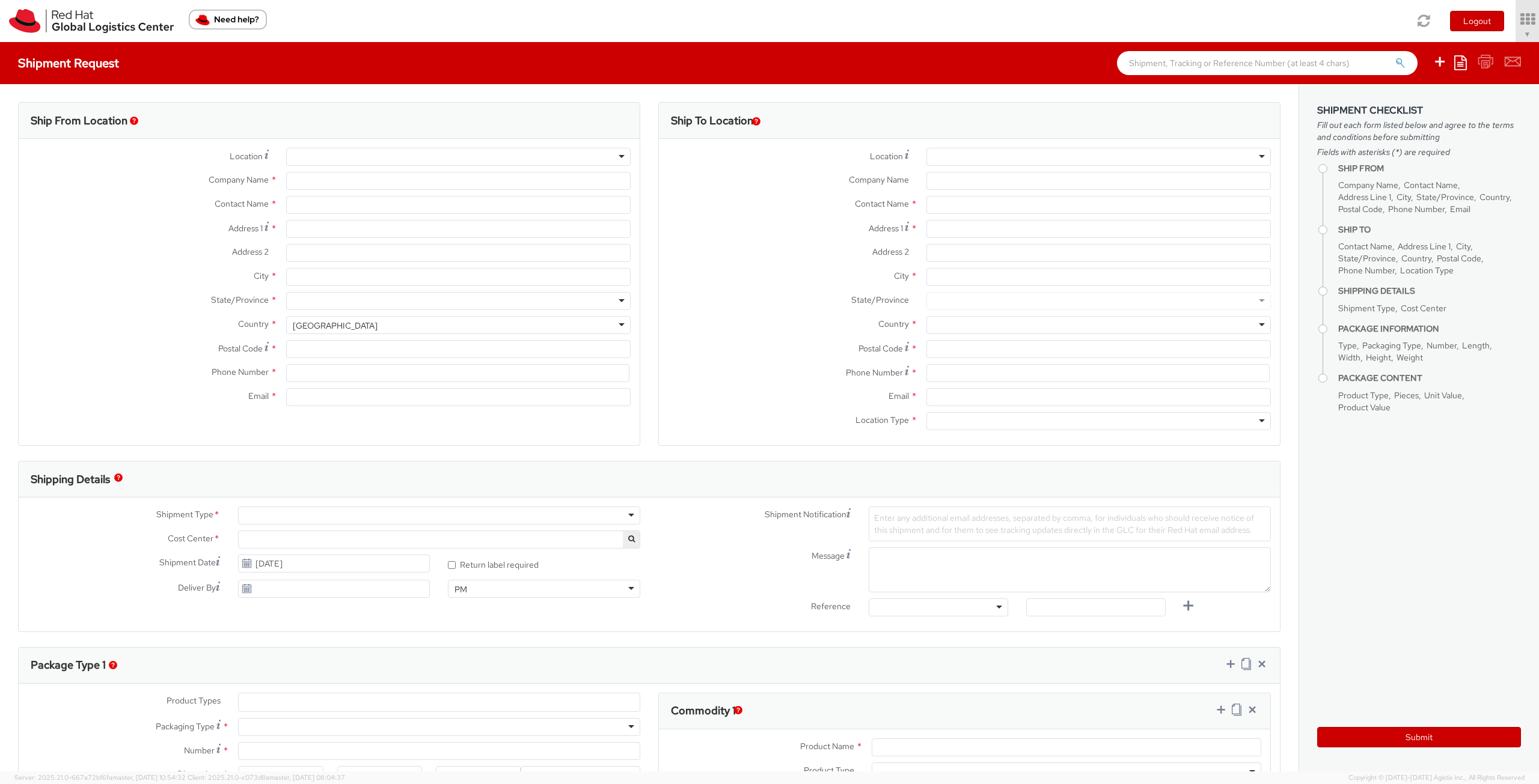
type input "Red Hat Limited"
type input "[PERSON_NAME]"
type input "6700 Cork Airport Business Park"
type input "Kinsale Rd"
type input "CORK"
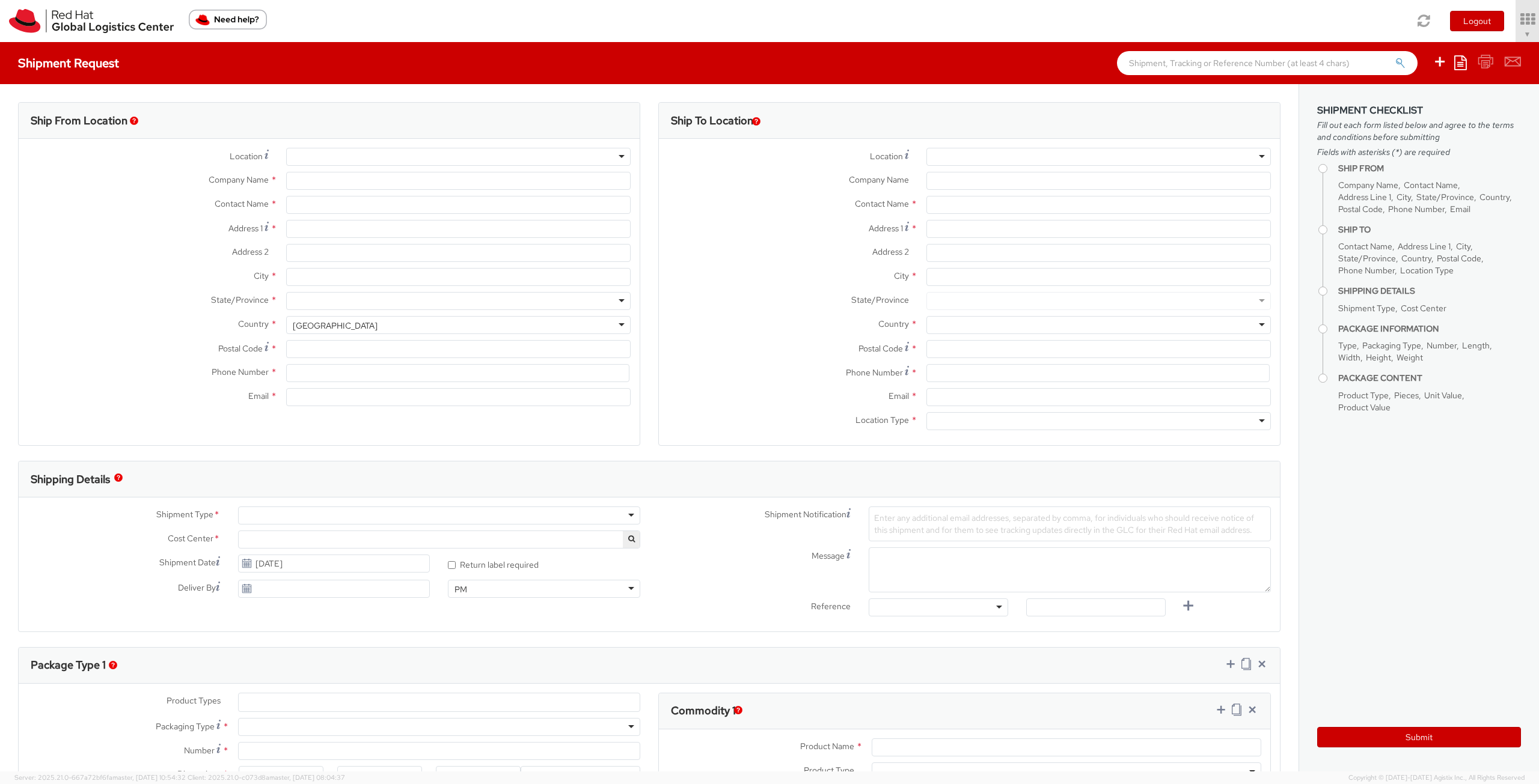
type input "T12 XR60"
type input "353 21 2303400"
type input "[EMAIL_ADDRESS][DOMAIN_NAME]"
select select "CM"
select select "KGS"
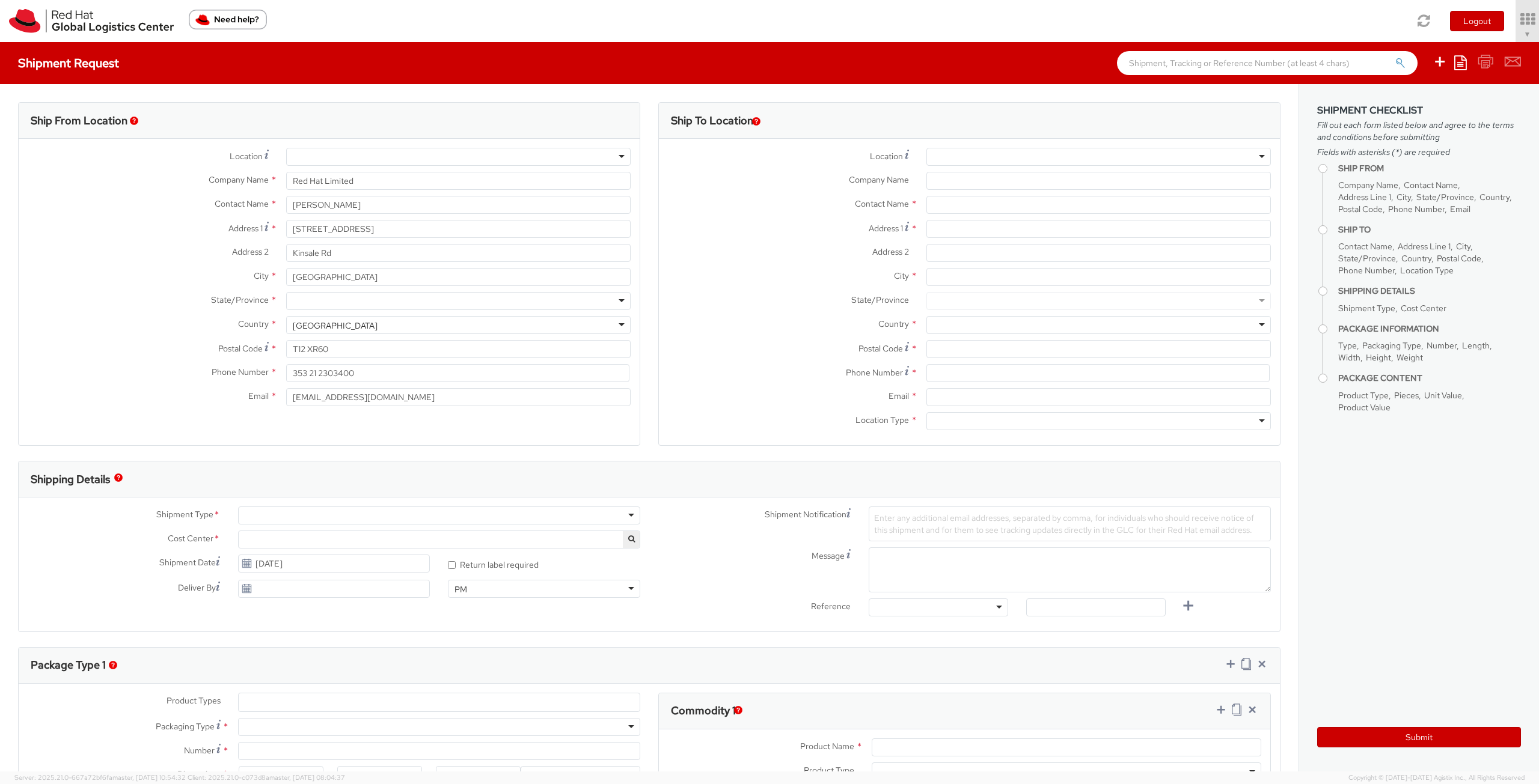
select select "756"
select select
click at [767, 219] on div "Contact Name *" at bounding box center [969, 208] width 621 height 24
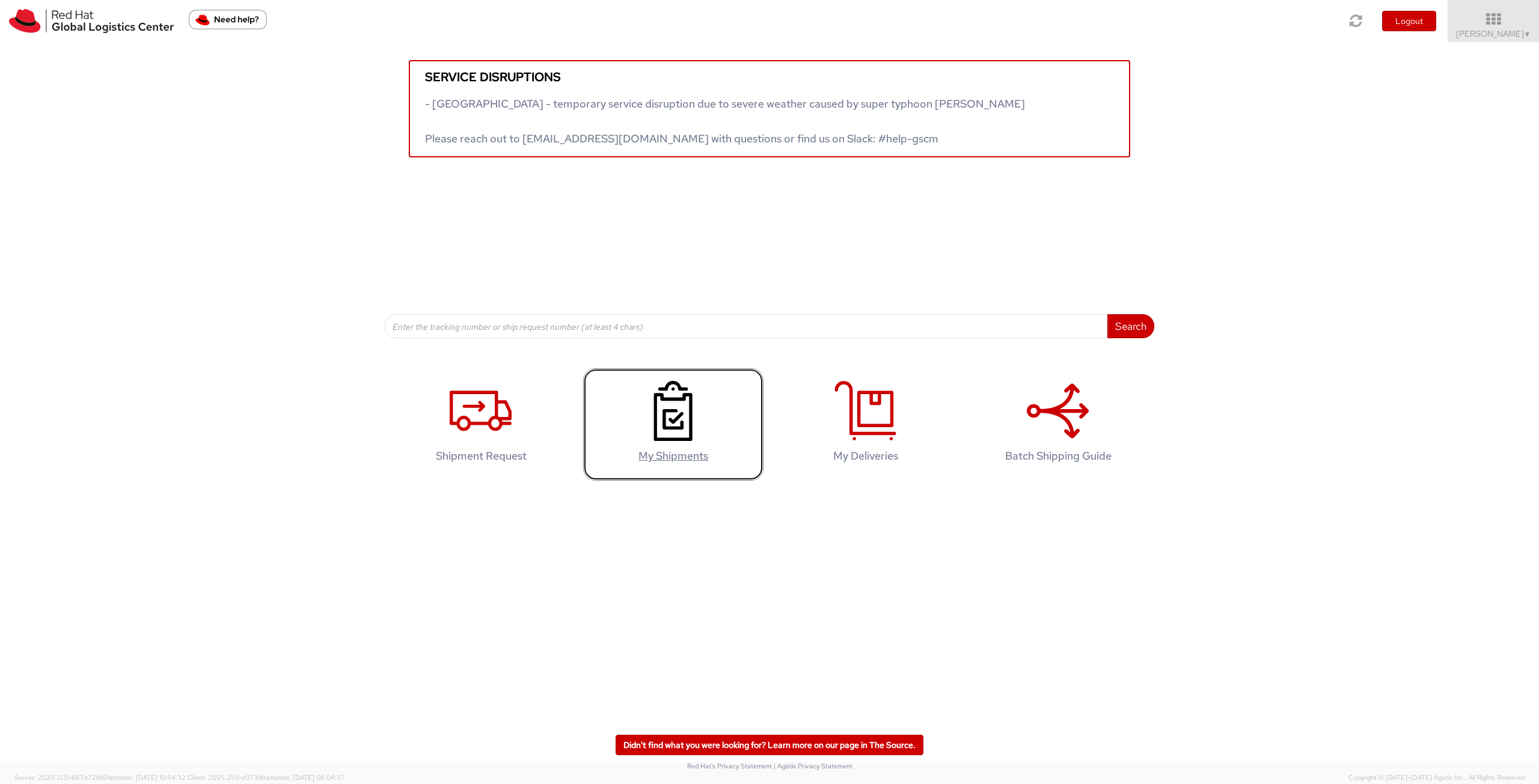
click at [651, 408] on icon at bounding box center [673, 411] width 62 height 60
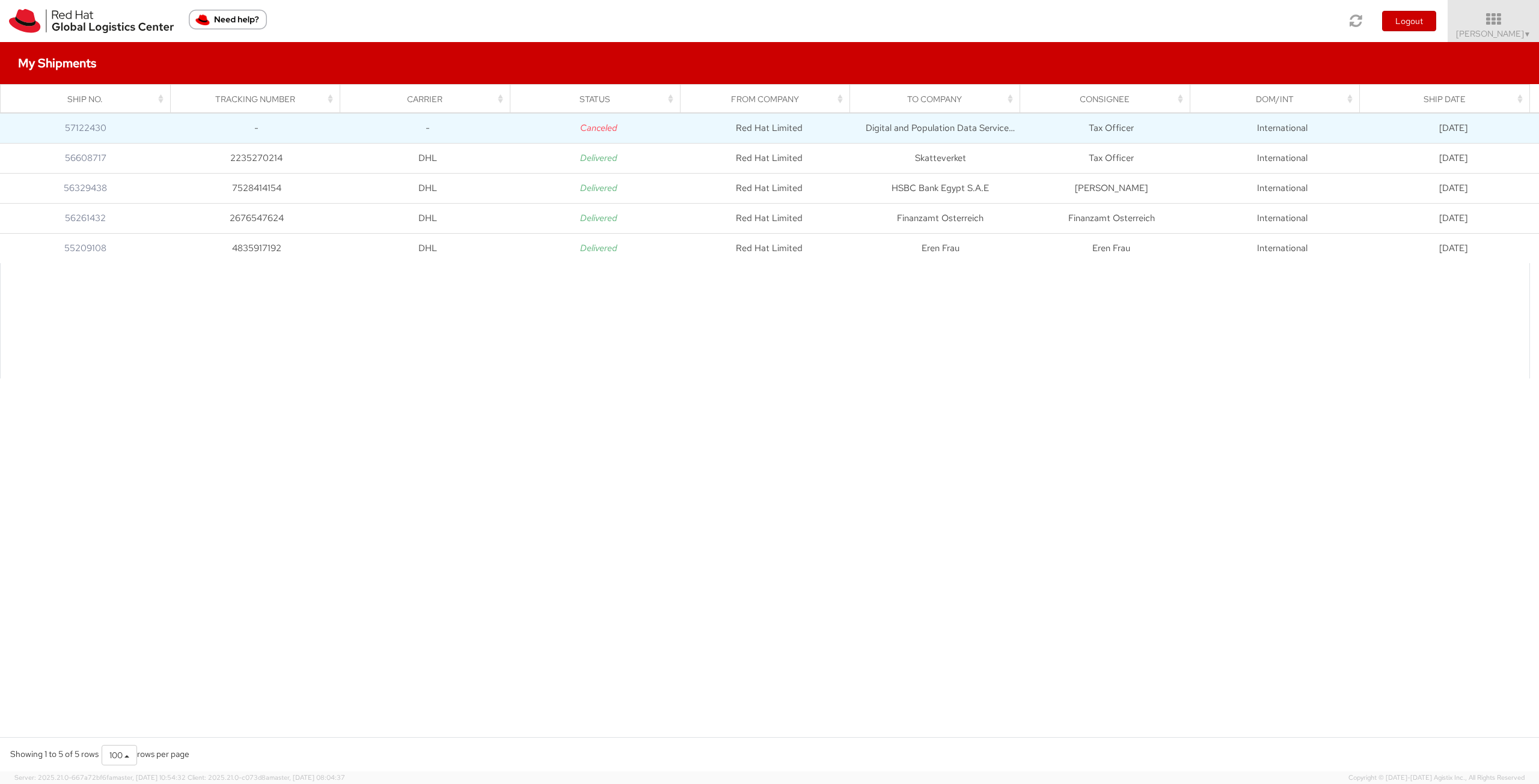
click at [640, 126] on td "Canceled" at bounding box center [598, 128] width 171 height 30
click at [975, 128] on td "Digital and Population Data Services Agency" at bounding box center [940, 128] width 171 height 30
click at [974, 128] on td "Digital and Population Data Services Agency" at bounding box center [940, 128] width 171 height 30
click at [1437, 126] on td "[DATE]" at bounding box center [1454, 128] width 172 height 30
click at [98, 130] on link "57122430" at bounding box center [85, 127] width 41 height 12
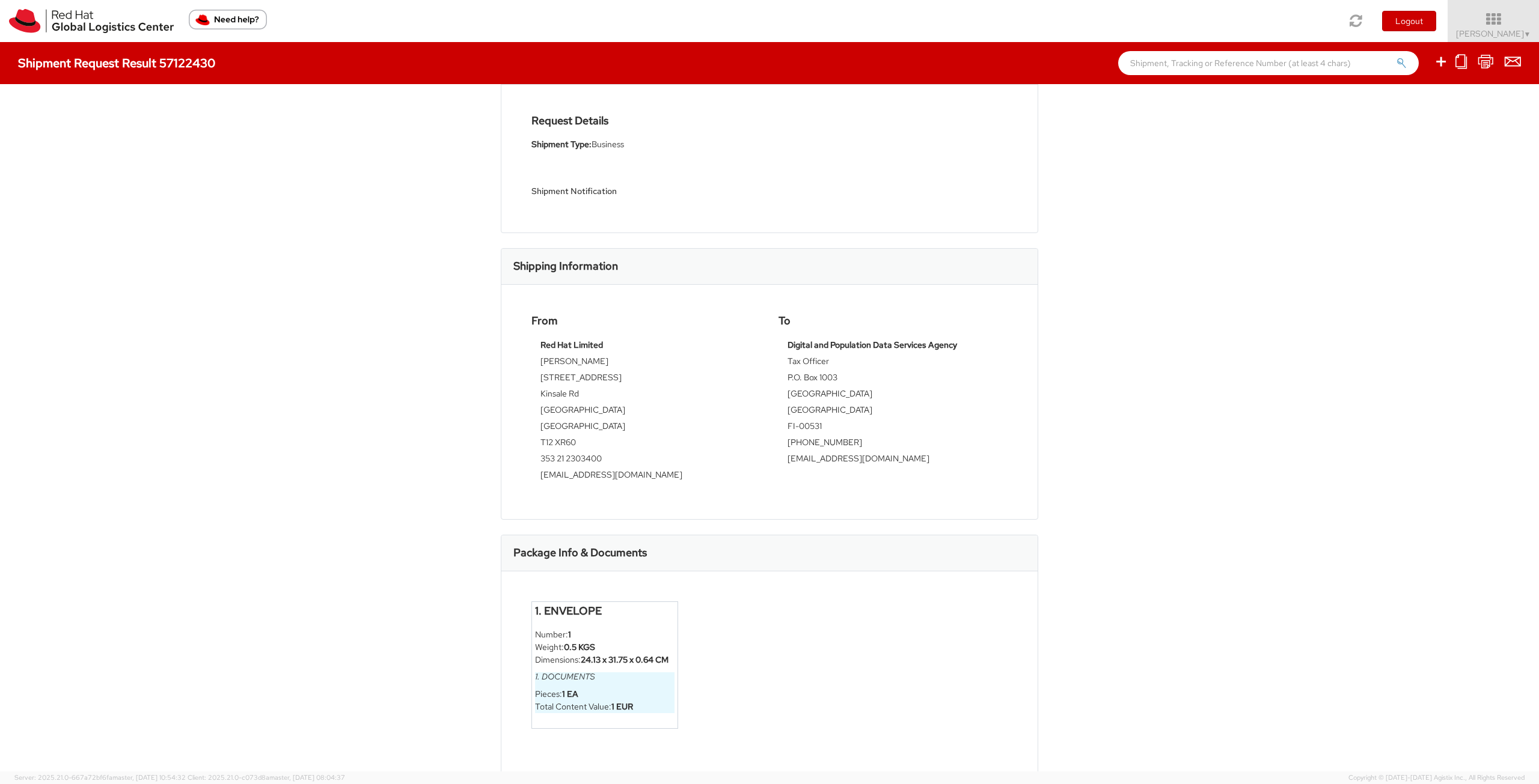
scroll to position [102, 0]
click at [880, 337] on strong "Digital and Population Data Services Agency" at bounding box center [872, 339] width 170 height 11
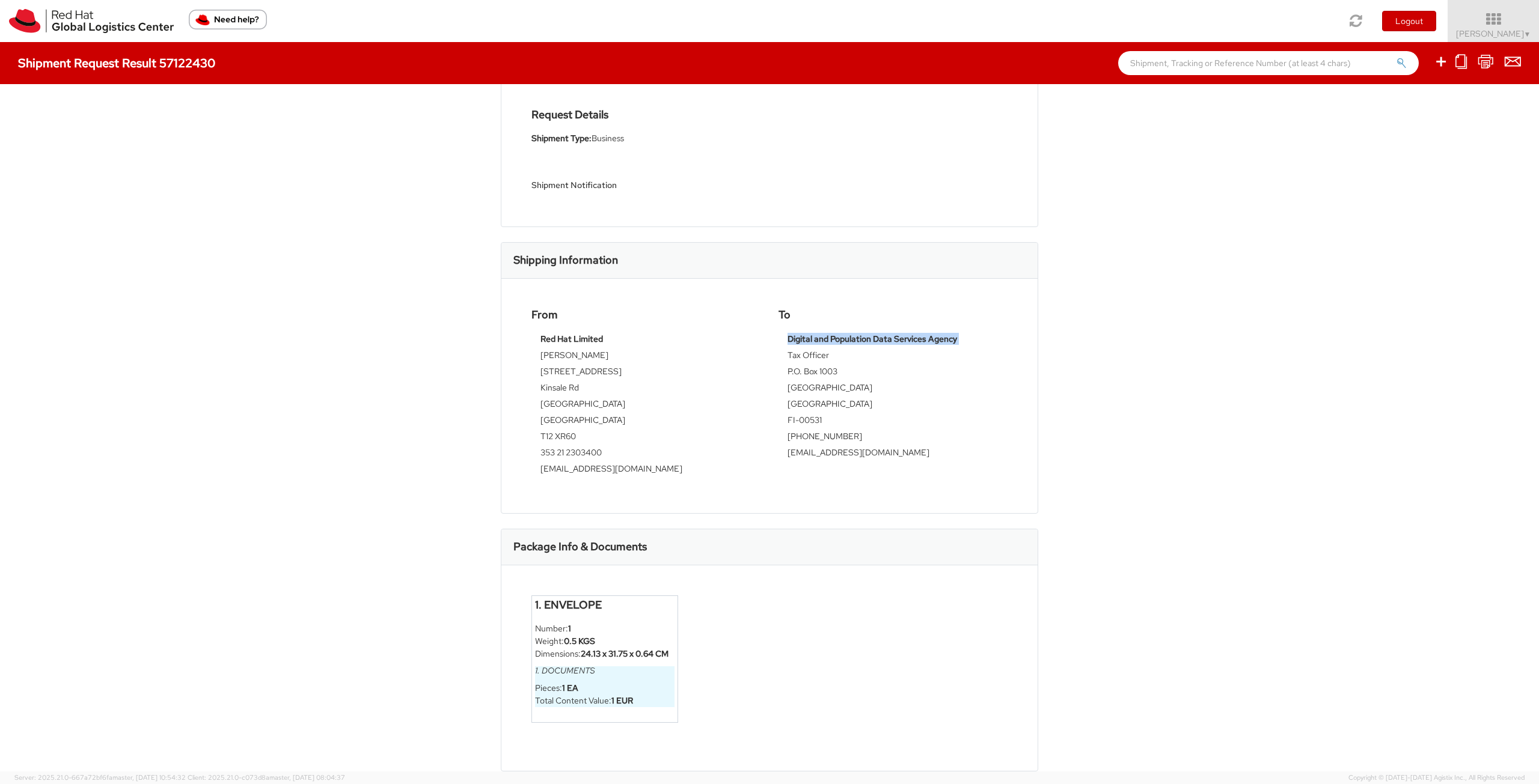
click at [880, 337] on strong "Digital and Population Data Services Agency" at bounding box center [872, 339] width 170 height 11
copy tbody "Digital and Population Data Services Agency"
click at [347, 394] on div "Shipment 57122430 Request Information Request Details Shipment Type: Business S…" at bounding box center [770, 428] width 1539 height 688
drag, startPoint x: 235, startPoint y: 260, endPoint x: 235, endPoint y: 252, distance: 8.0
click at [235, 260] on div "Shipment 57122430 Request Information Request Details Shipment Type: Business S…" at bounding box center [770, 428] width 1539 height 688
